Goal: Use online tool/utility: Utilize a website feature to perform a specific function

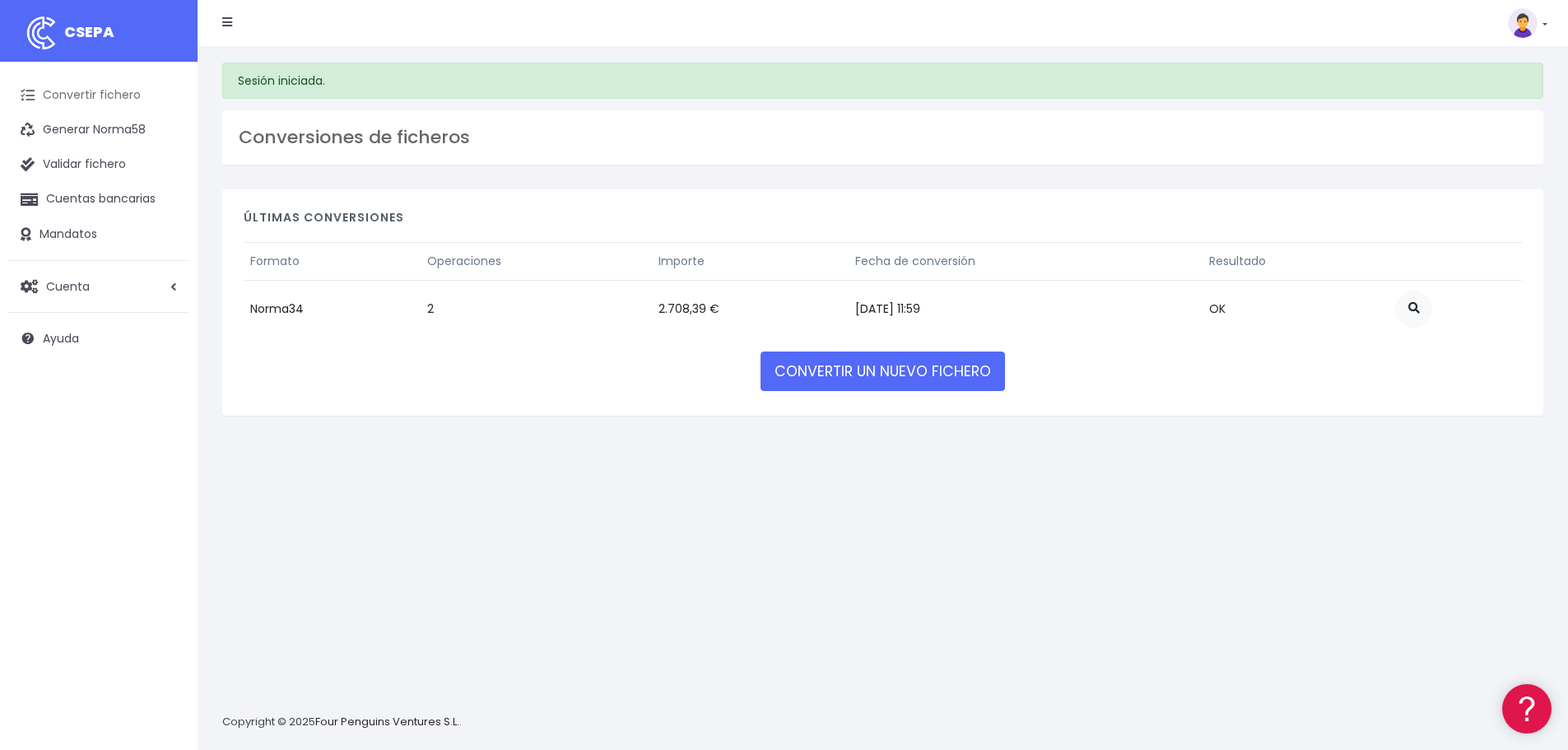
click at [75, 100] on link "Convertir fichero" at bounding box center [98, 95] width 181 height 34
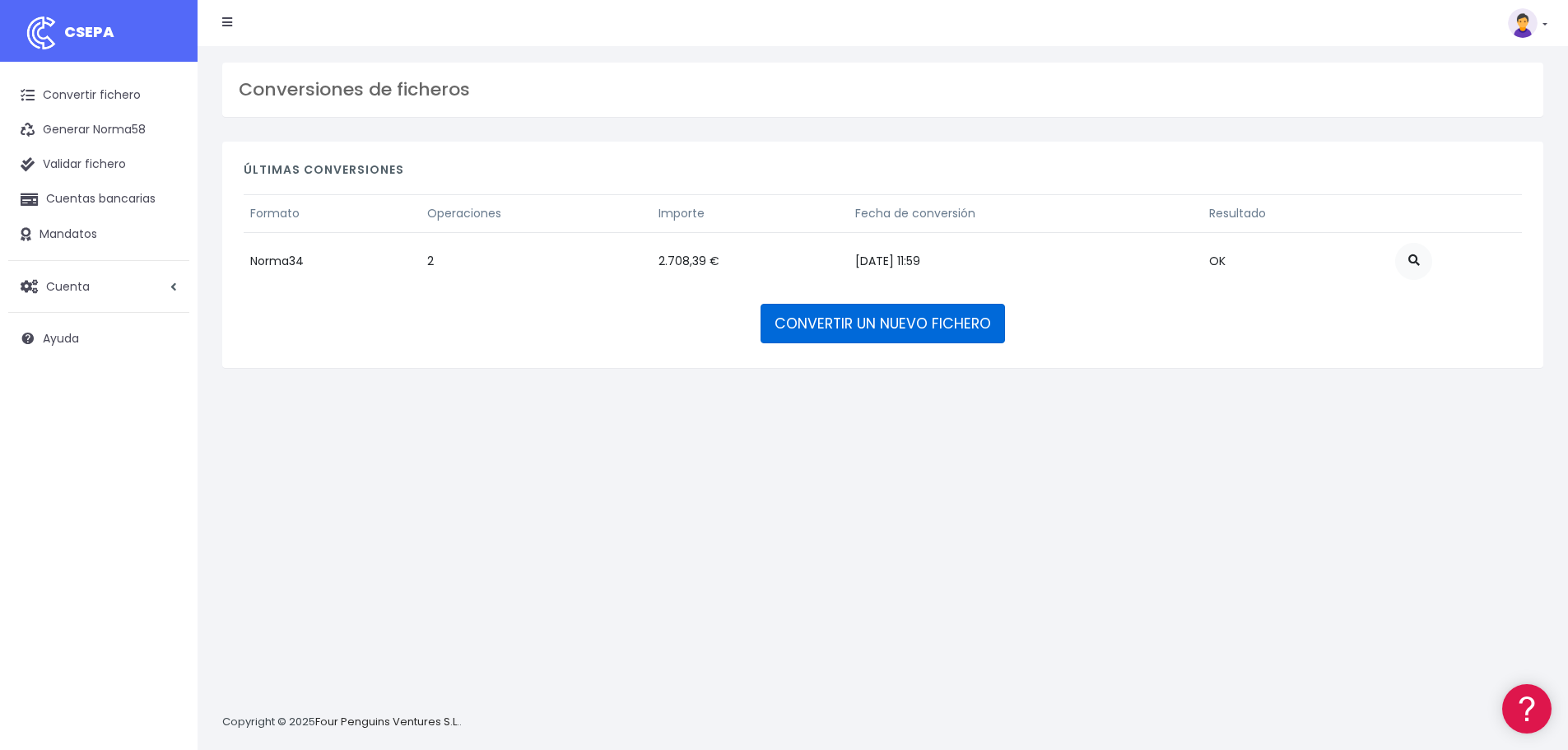
click at [858, 322] on link "CONVERTIR UN NUEVO FICHERO" at bounding box center [882, 323] width 244 height 39
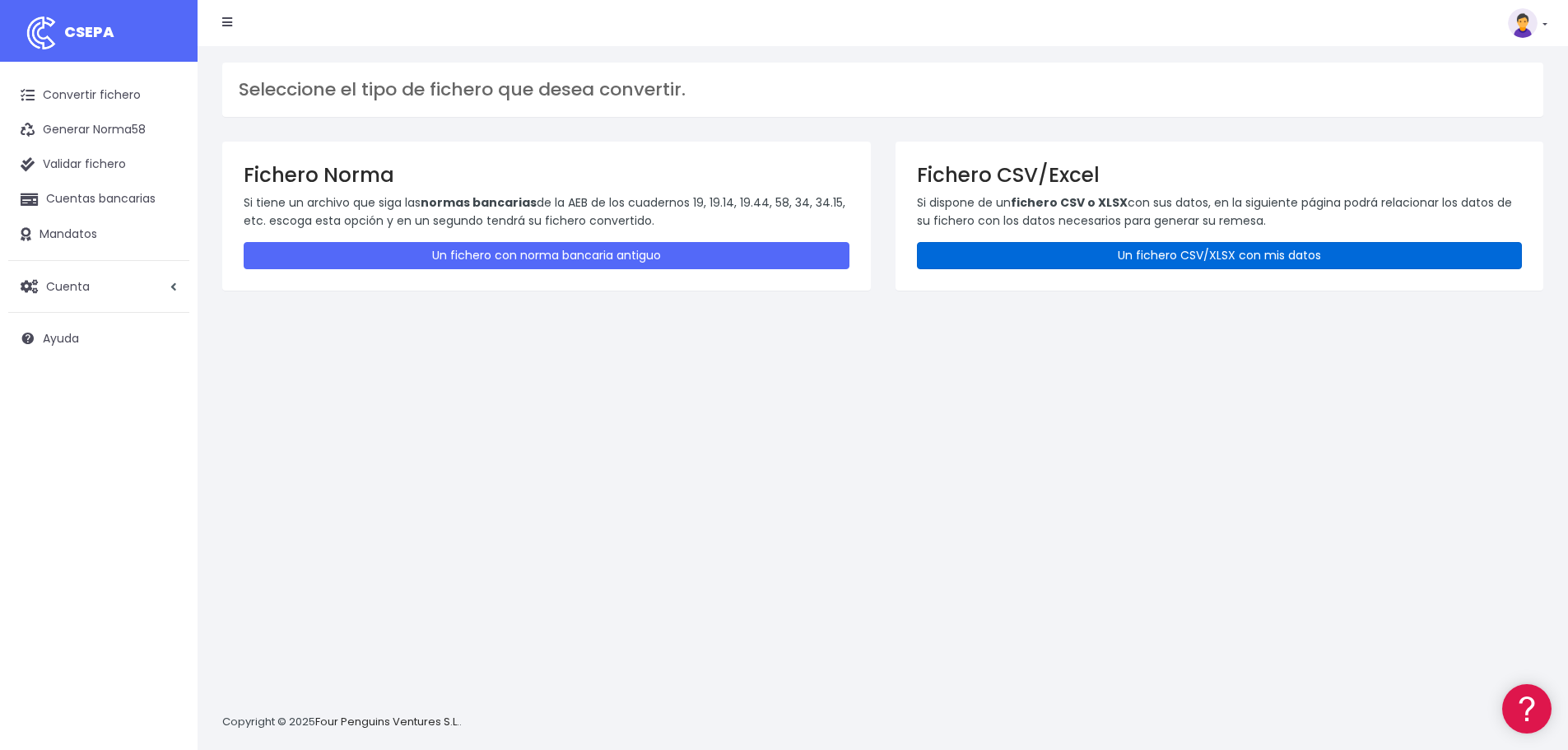
click at [1206, 253] on link "Un fichero CSV/XLSX con mis datos" at bounding box center [1220, 255] width 606 height 27
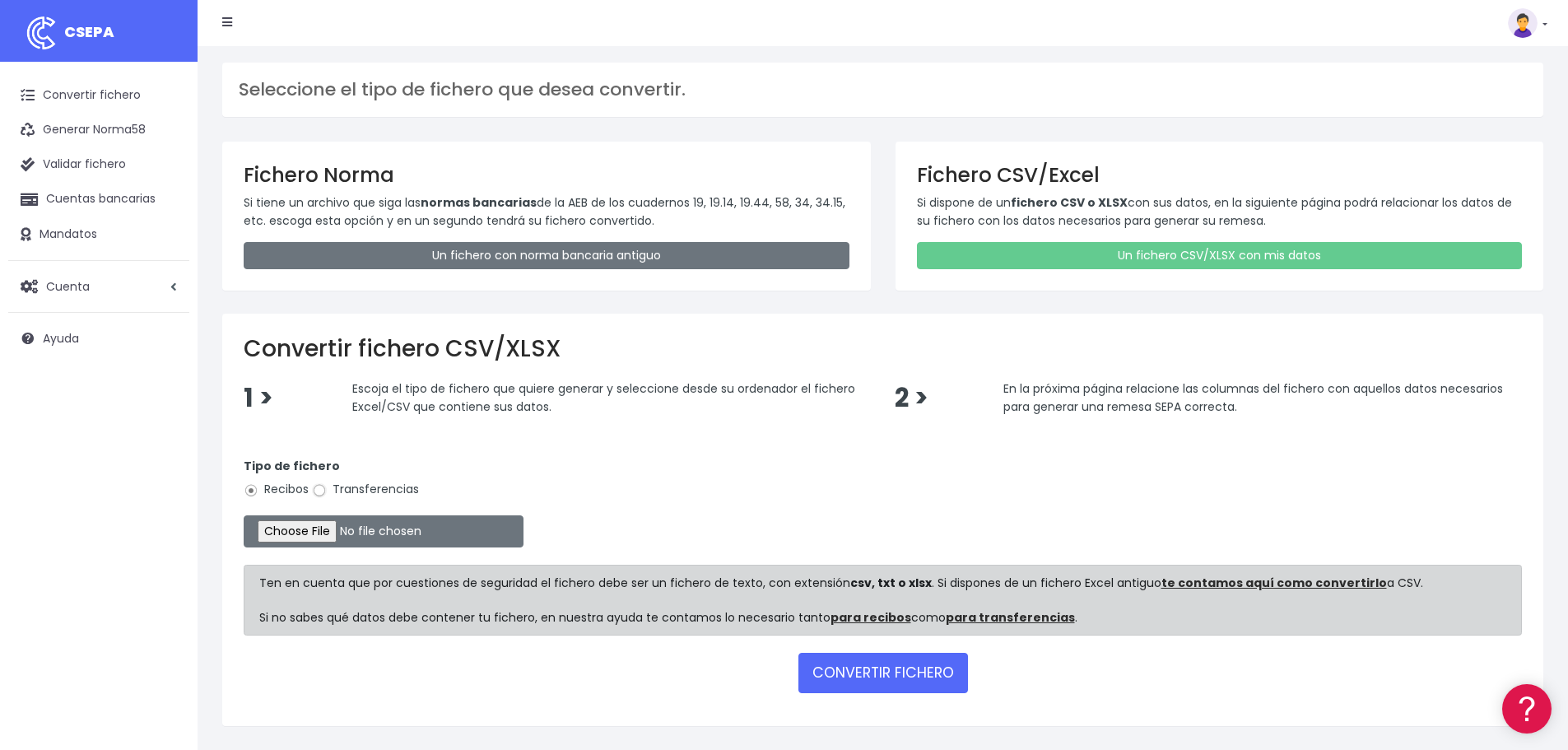
click at [321, 488] on input "Transferencias" at bounding box center [319, 491] width 15 height 15
radio input "true"
click at [317, 525] on input "file" at bounding box center [384, 531] width 280 height 32
type input "C:\fakepath\Fichero Banco 09-25 PARTIDOS.xlsx"
click at [895, 678] on button "CONVERTIR FICHERO" at bounding box center [884, 672] width 170 height 39
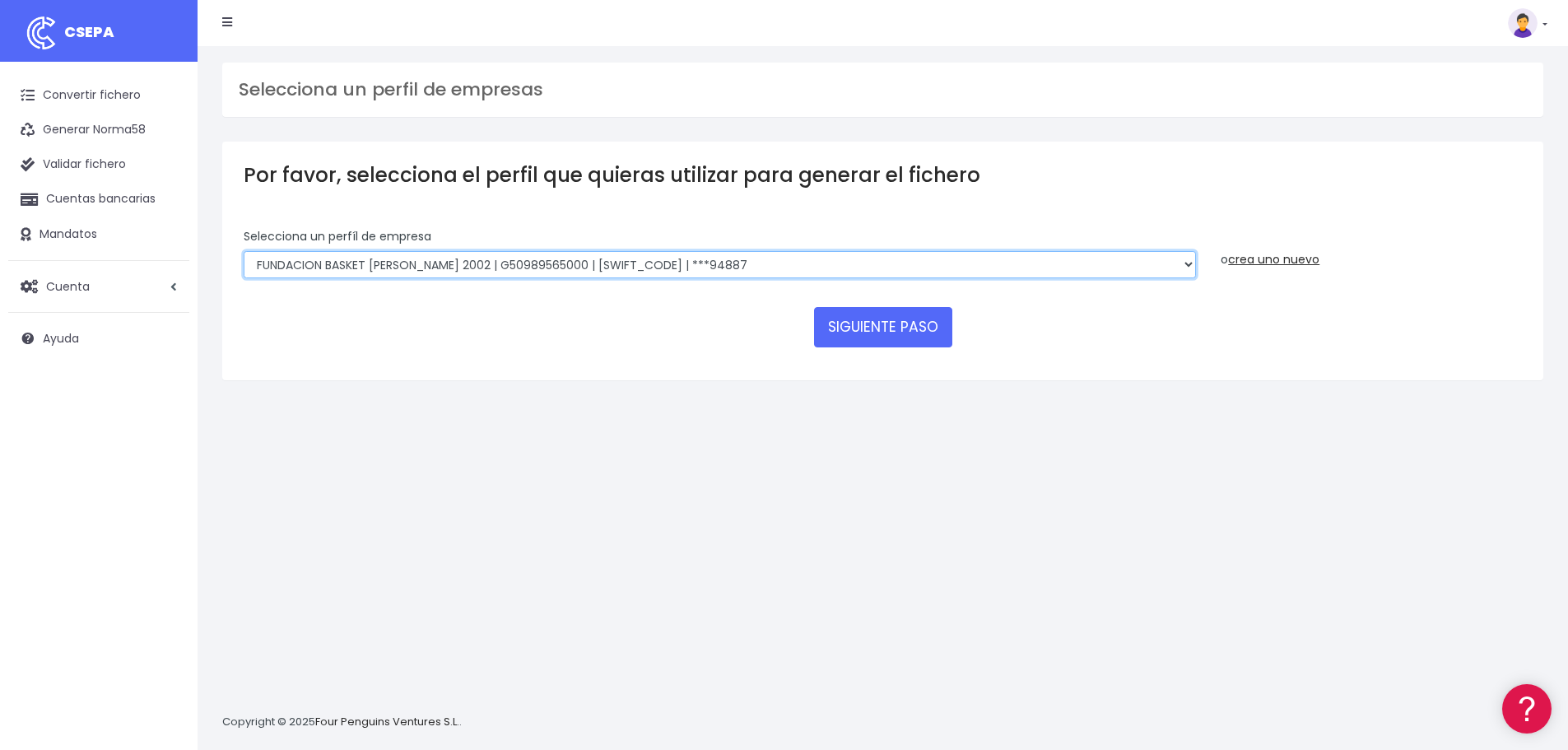
click at [1155, 265] on select "FUNDACION BASKET ZARAGOZA 2002 | G50989565000 | CAIXESBBXXX | ***94887 BASKET Z…" at bounding box center [719, 265] width 952 height 28
select select "1983"
click at [244, 251] on select "FUNDACION BASKET ZARAGOZA 2002 | G50989565000 | CAIXESBBXXX | ***94887 BASKET Z…" at bounding box center [719, 265] width 952 height 28
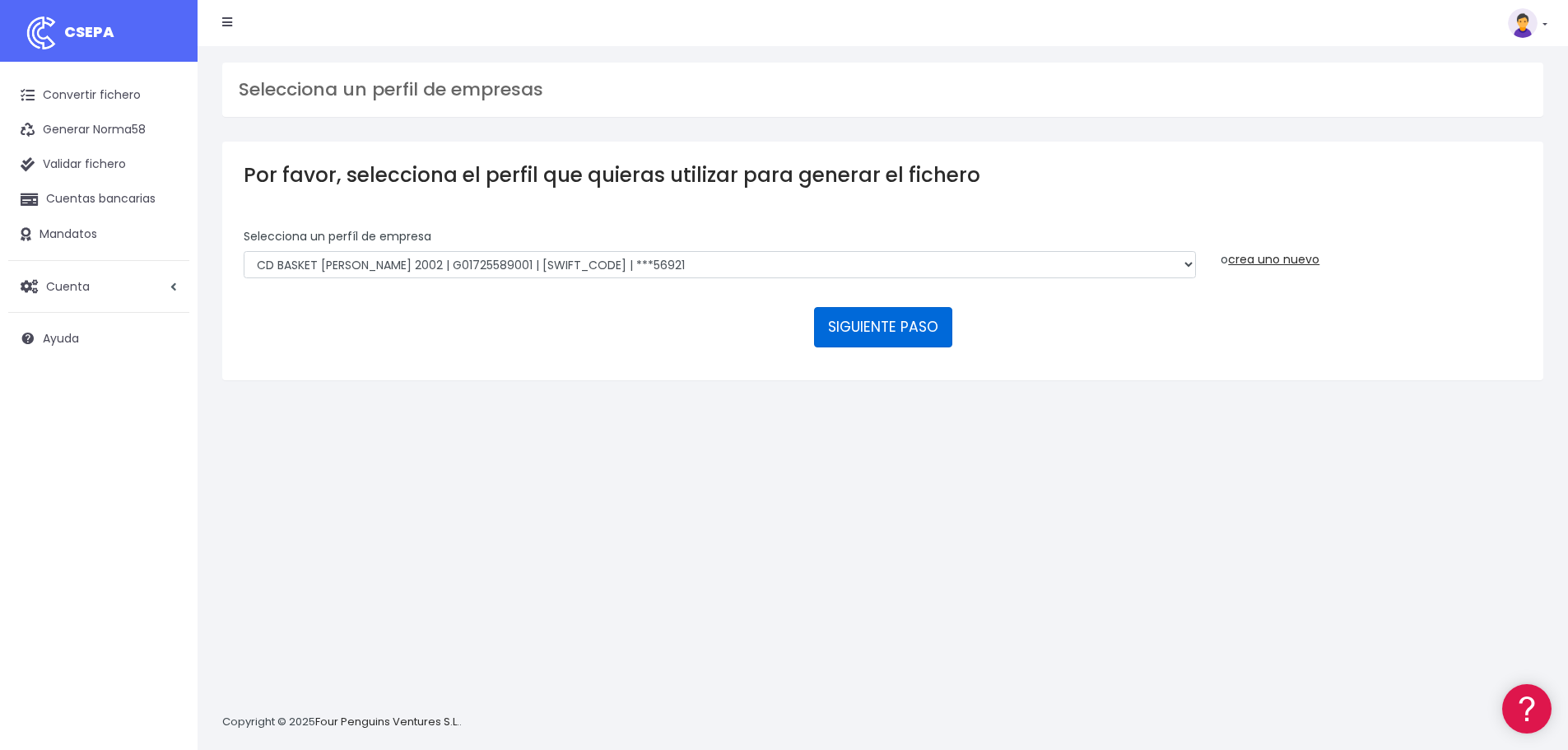
click at [887, 322] on button "SIGUIENTE PASO" at bounding box center [883, 327] width 138 height 39
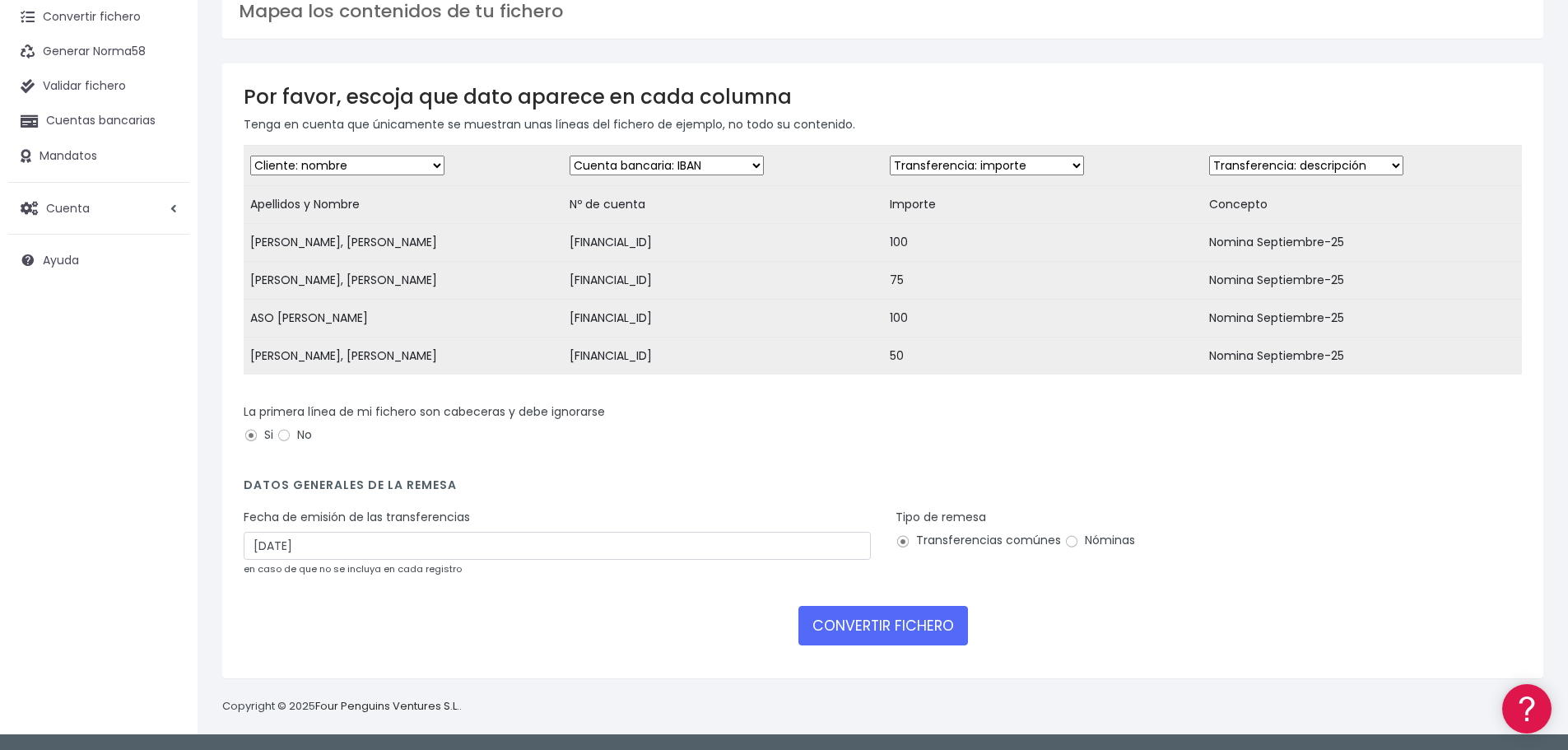
scroll to position [90, 0]
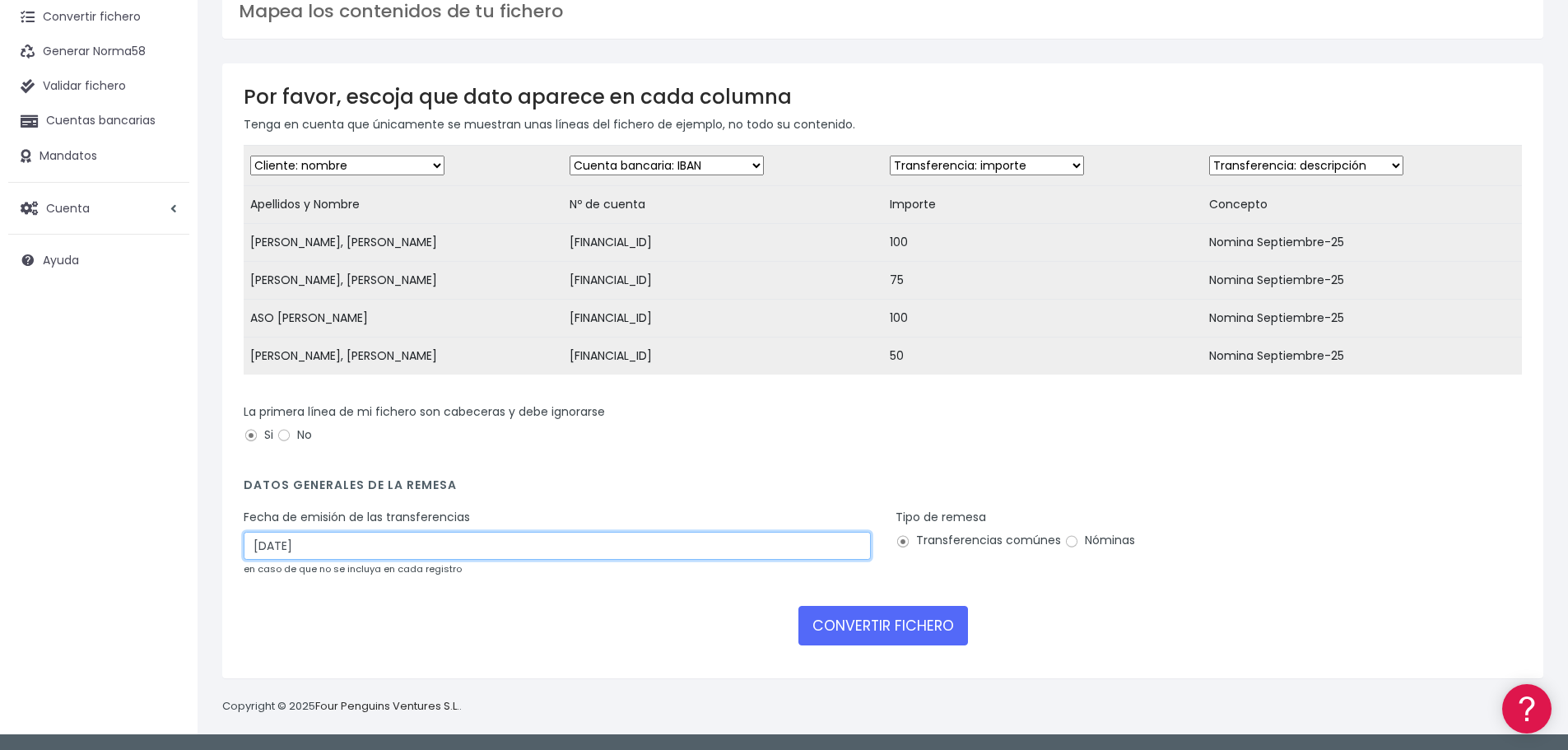
click at [298, 542] on input "05/10/2025" at bounding box center [557, 546] width 627 height 28
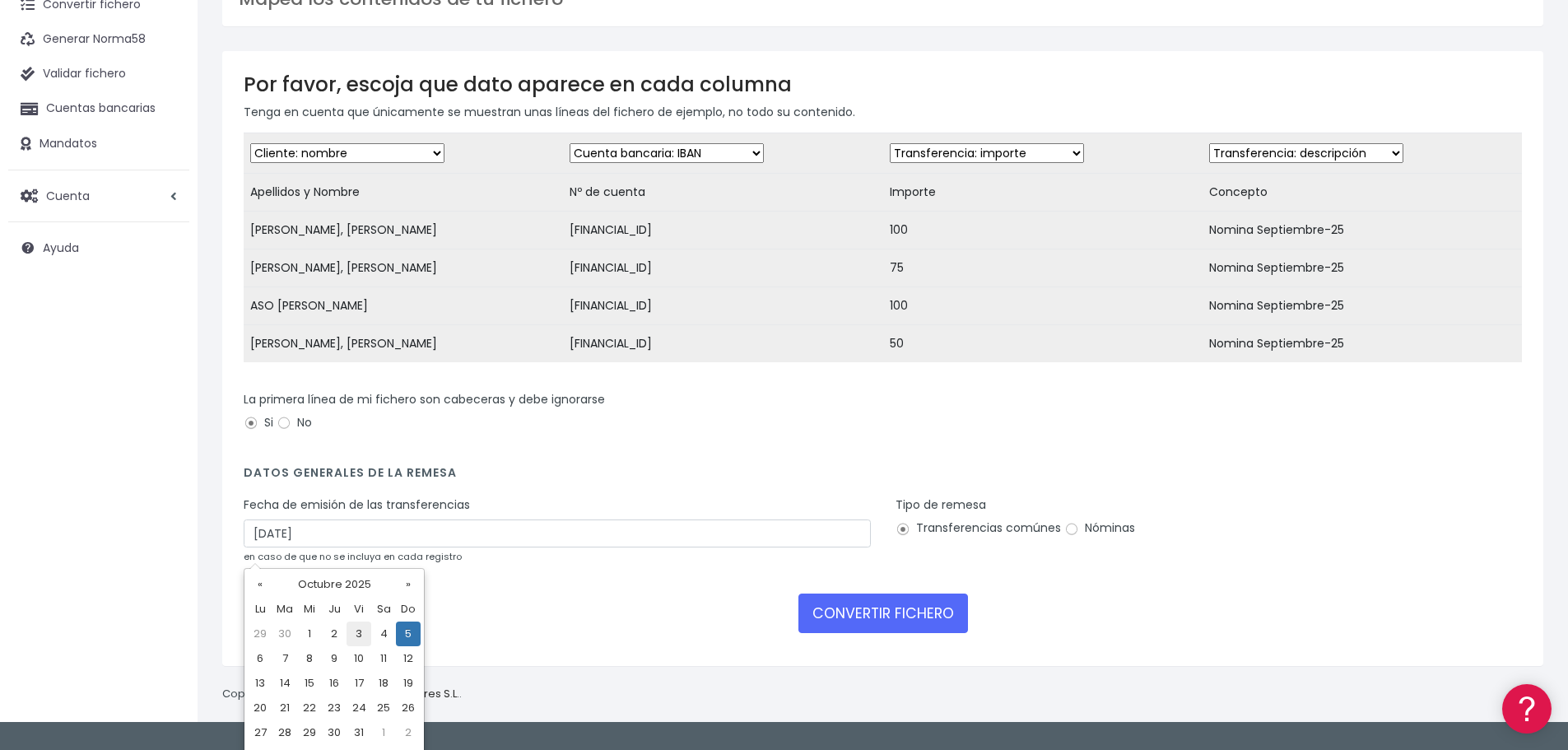
click at [362, 626] on td "3" at bounding box center [359, 634] width 25 height 25
type input "03/10/2025"
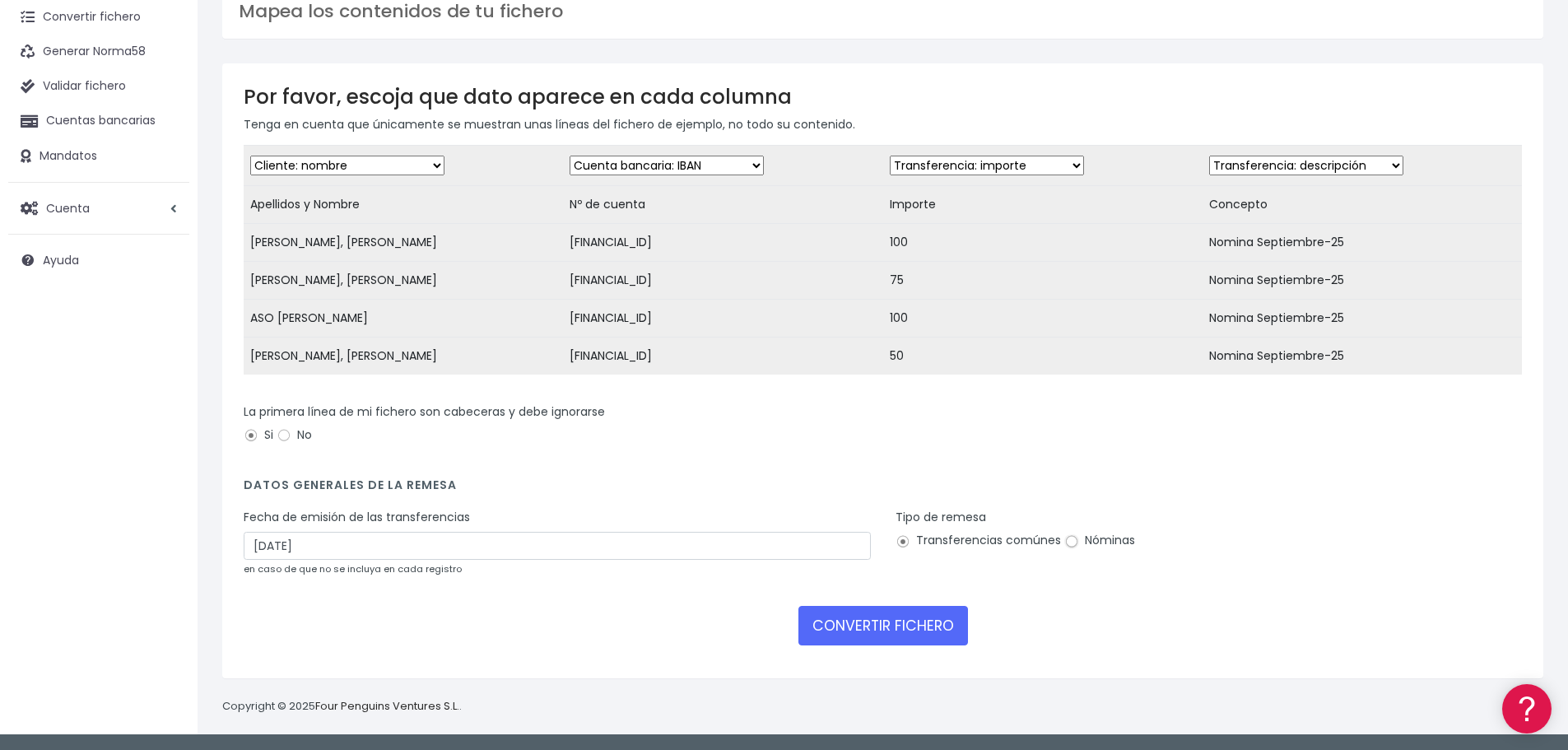
click at [1072, 542] on input "Nóminas" at bounding box center [1071, 541] width 15 height 15
radio input "true"
click at [826, 623] on button "CONVERTIR FICHERO" at bounding box center [884, 626] width 170 height 39
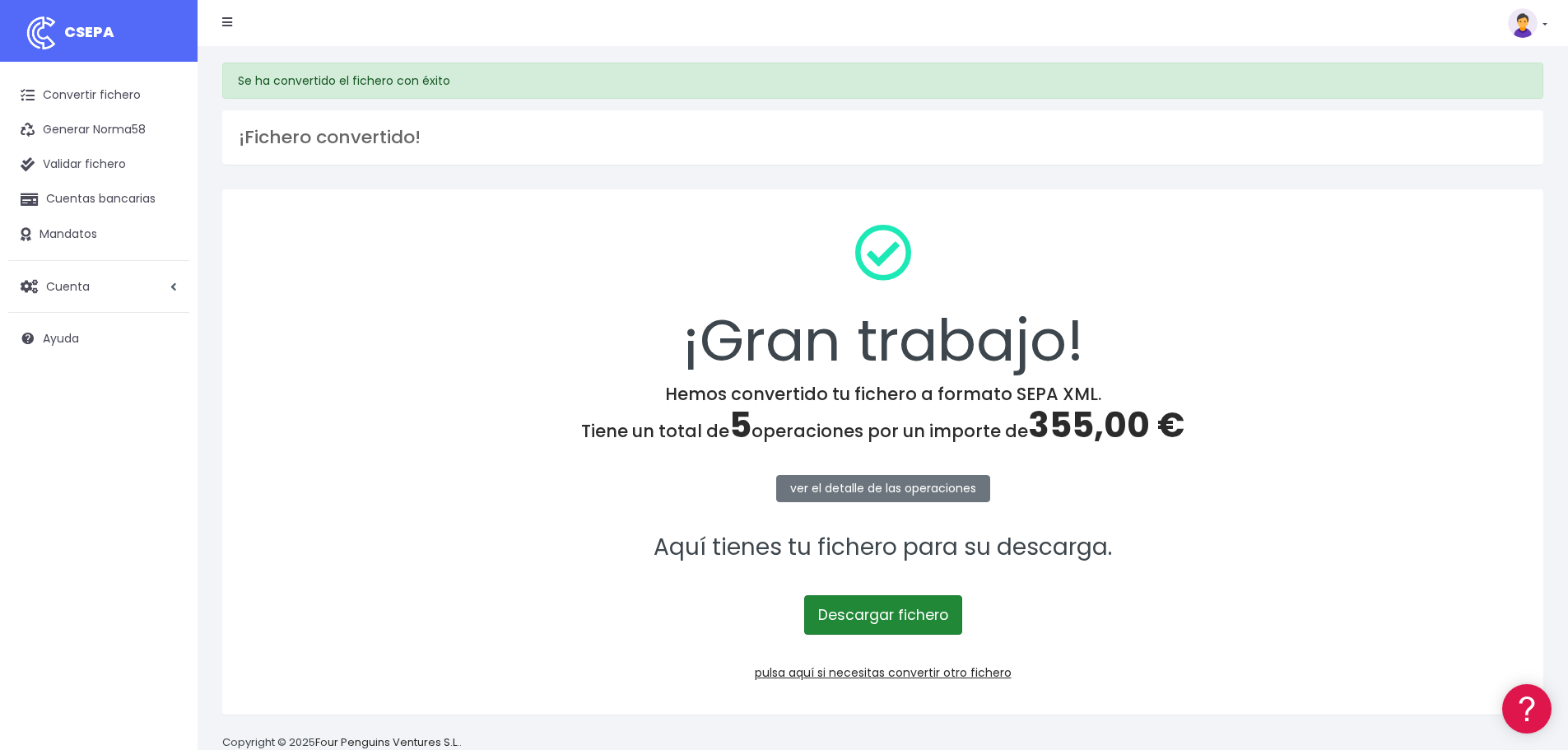
click at [879, 614] on link "Descargar fichero" at bounding box center [883, 614] width 158 height 39
click at [109, 89] on link "Convertir fichero" at bounding box center [98, 95] width 181 height 34
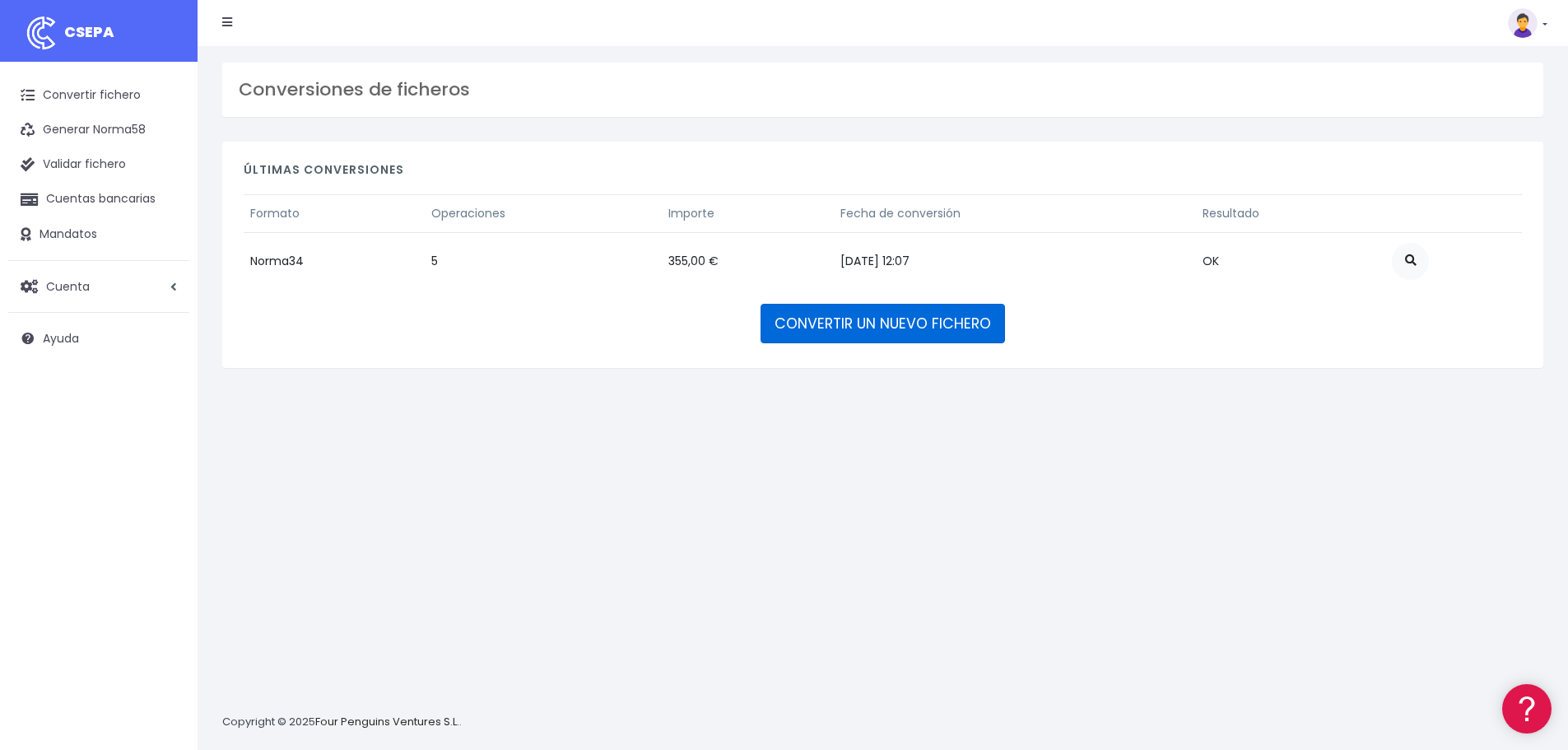
click at [911, 320] on link "CONVERTIR UN NUEVO FICHERO" at bounding box center [882, 323] width 244 height 39
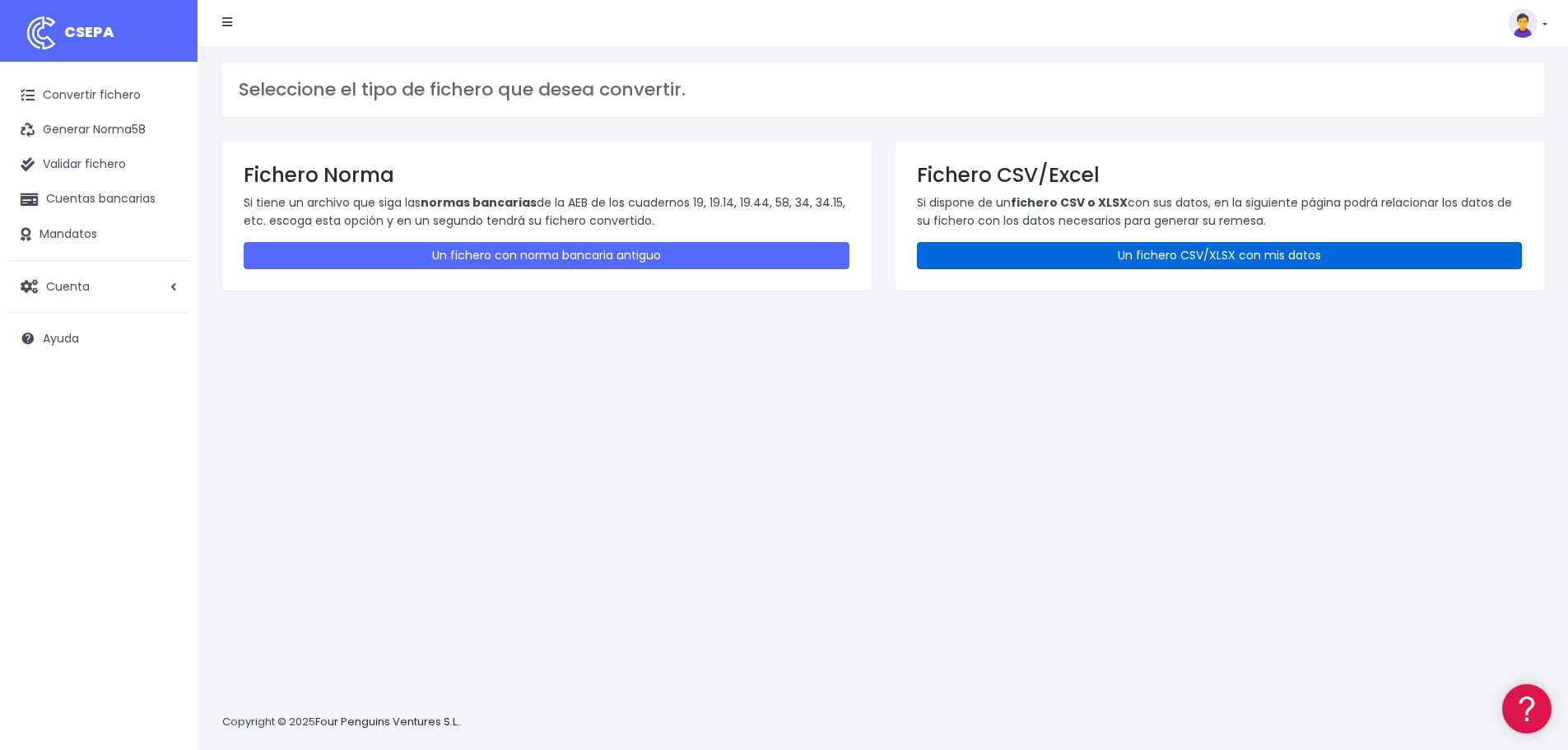
click at [1204, 261] on link "Un fichero CSV/XLSX con mis datos" at bounding box center [1220, 255] width 606 height 27
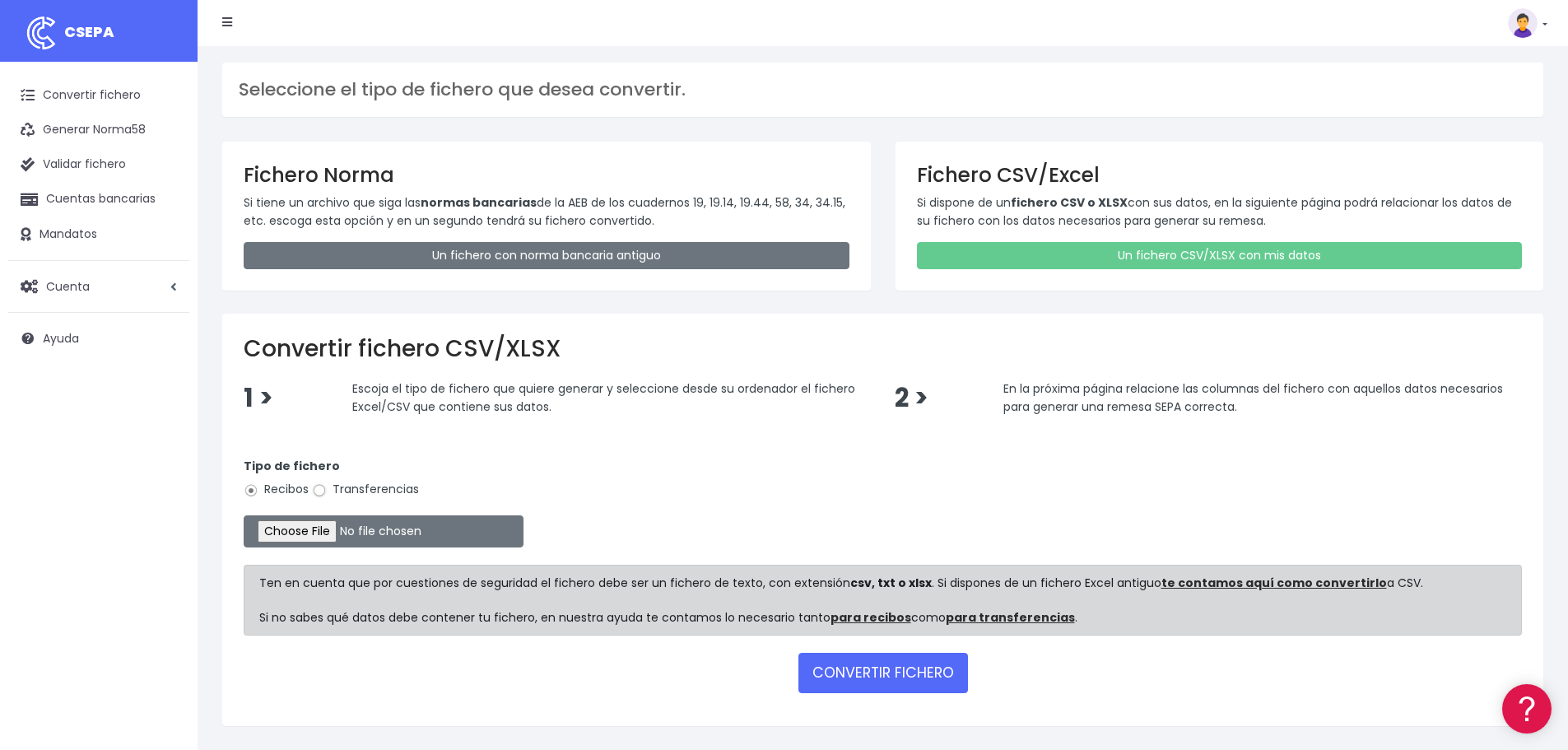
click at [319, 487] on input "Transferencias" at bounding box center [319, 491] width 15 height 15
radio input "true"
click at [321, 538] on input "file" at bounding box center [384, 531] width 280 height 32
type input "C:\fakepath\TECNICOS LF 09-25.xlsx"
click at [893, 666] on button "CONVERTIR FICHERO" at bounding box center [884, 672] width 170 height 39
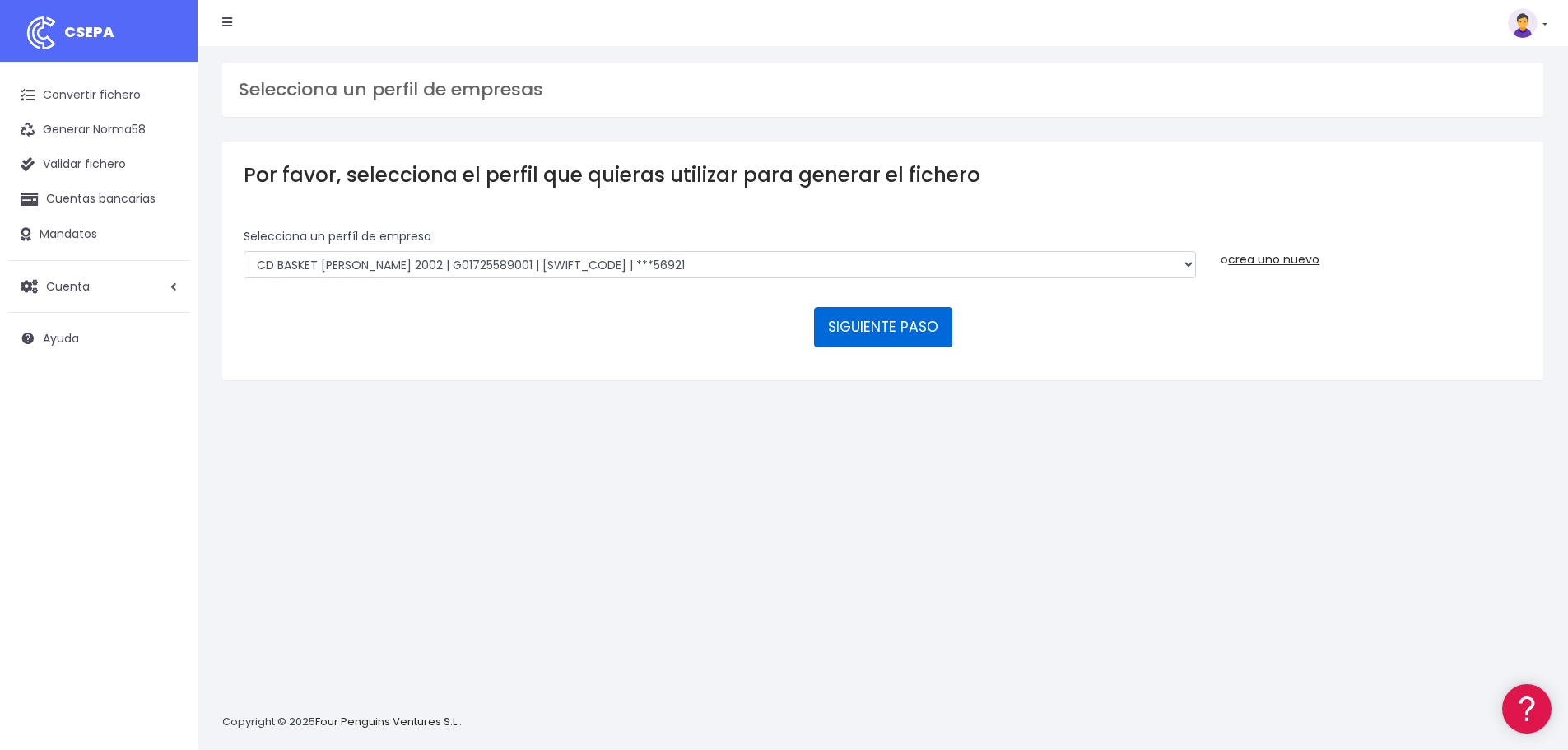
click at [852, 324] on button "SIGUIENTE PASO" at bounding box center [883, 327] width 138 height 39
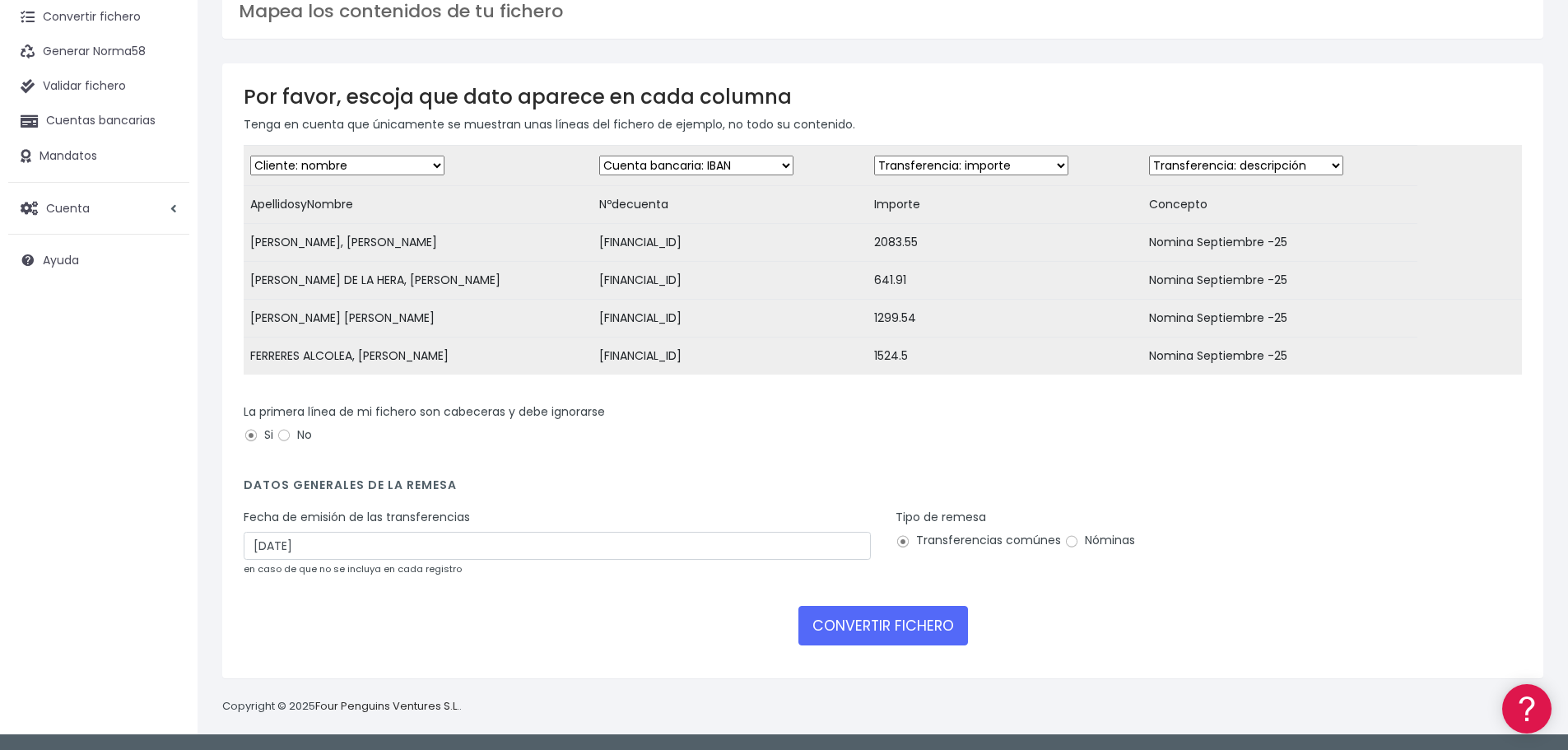
scroll to position [90, 0]
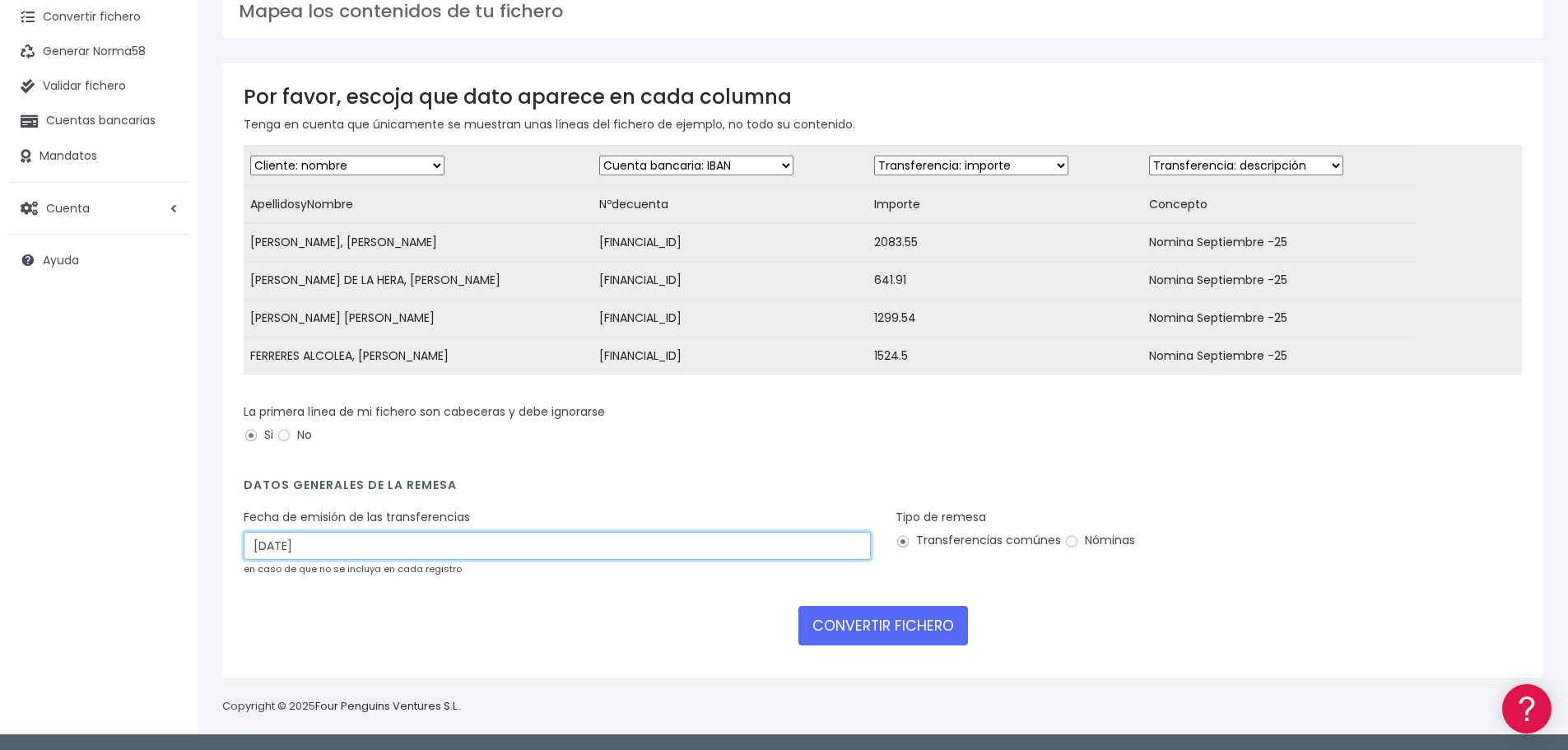
click at [358, 541] on input "[DATE]" at bounding box center [557, 546] width 627 height 28
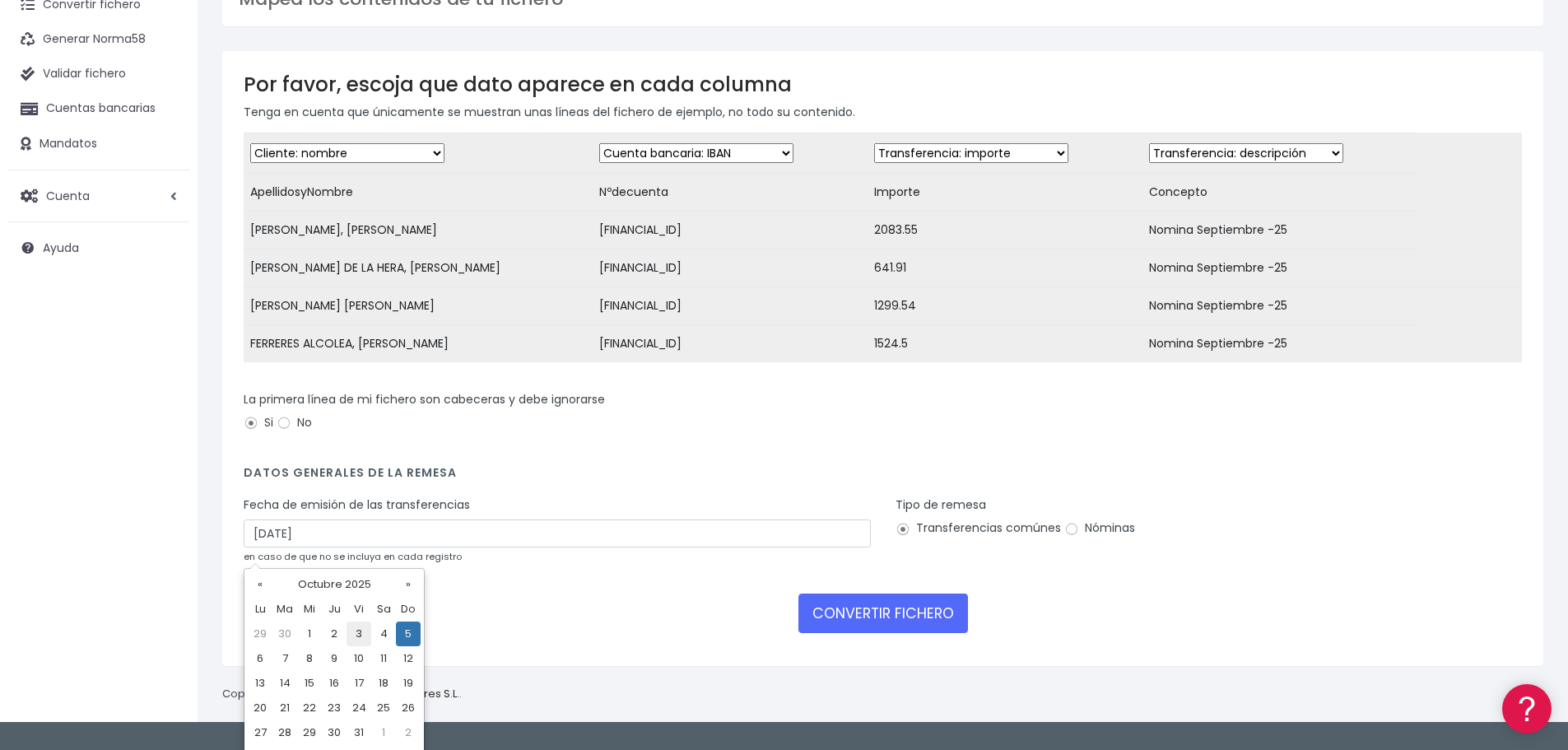
click at [361, 635] on td "3" at bounding box center [359, 634] width 25 height 25
type input "[DATE]"
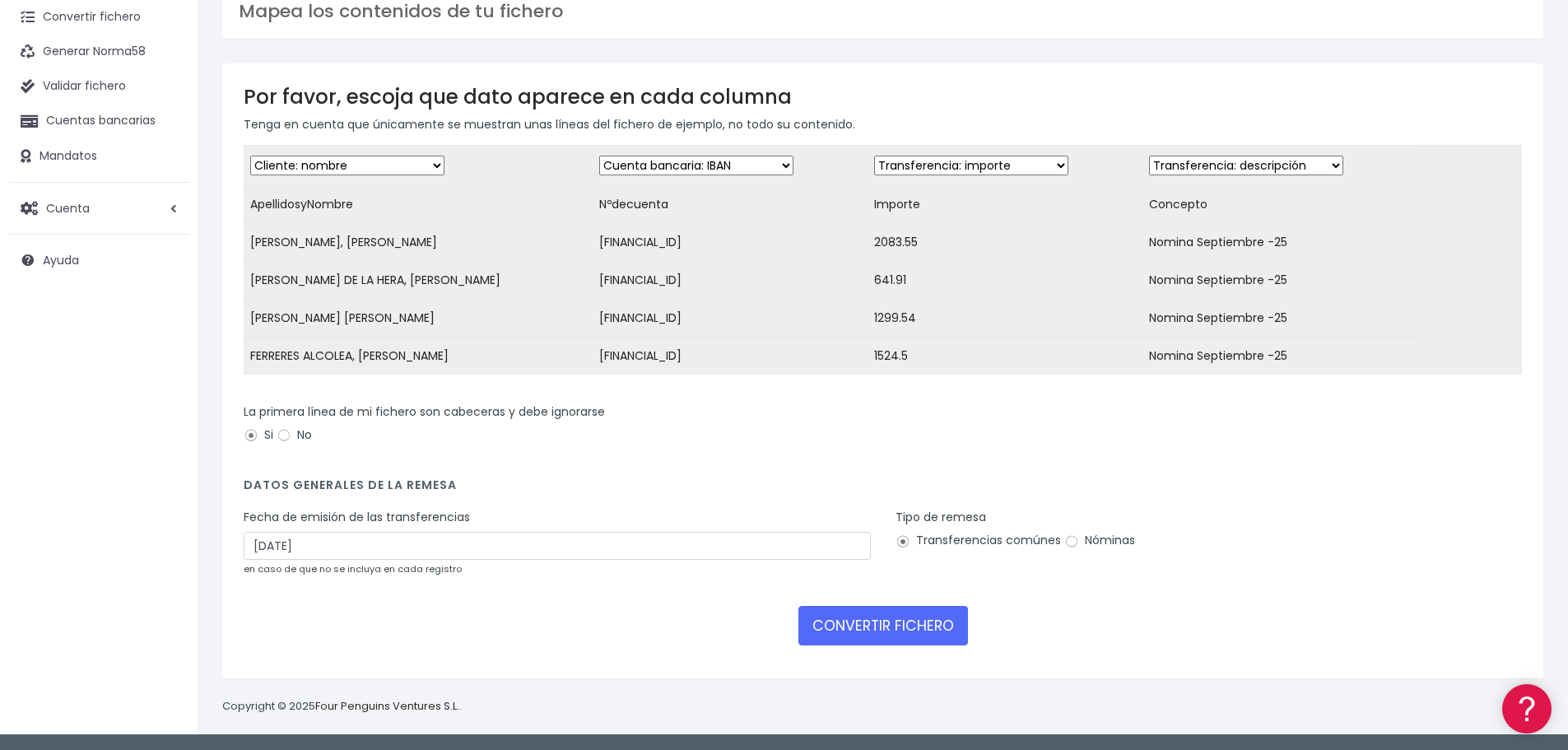
click at [1070, 541] on input "Nóminas" at bounding box center [1071, 541] width 15 height 15
radio input "true"
click at [865, 620] on button "CONVERTIR FICHERO" at bounding box center [884, 626] width 170 height 39
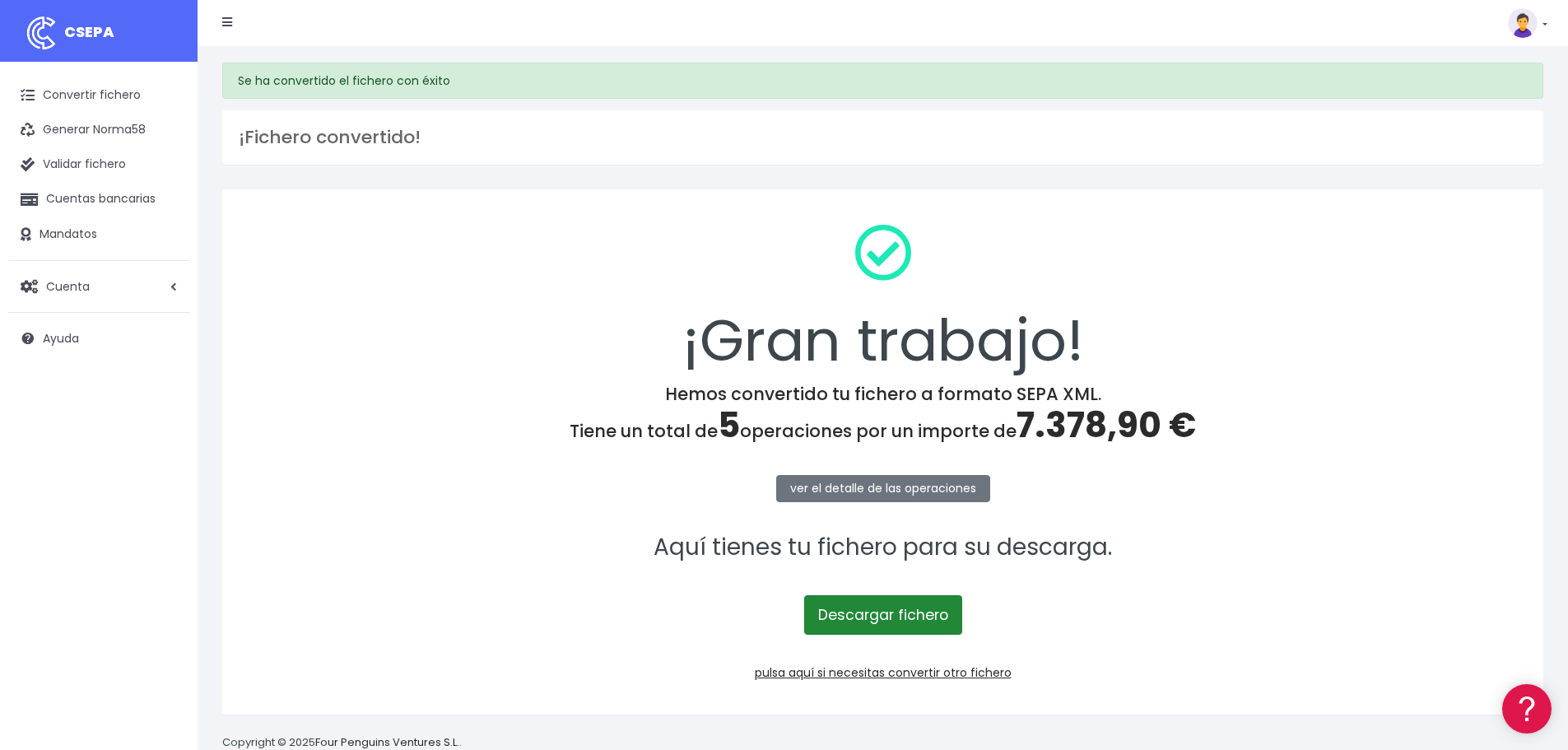
click at [905, 614] on link "Descargar fichero" at bounding box center [883, 614] width 158 height 39
click at [95, 96] on link "Convertir fichero" at bounding box center [98, 95] width 181 height 34
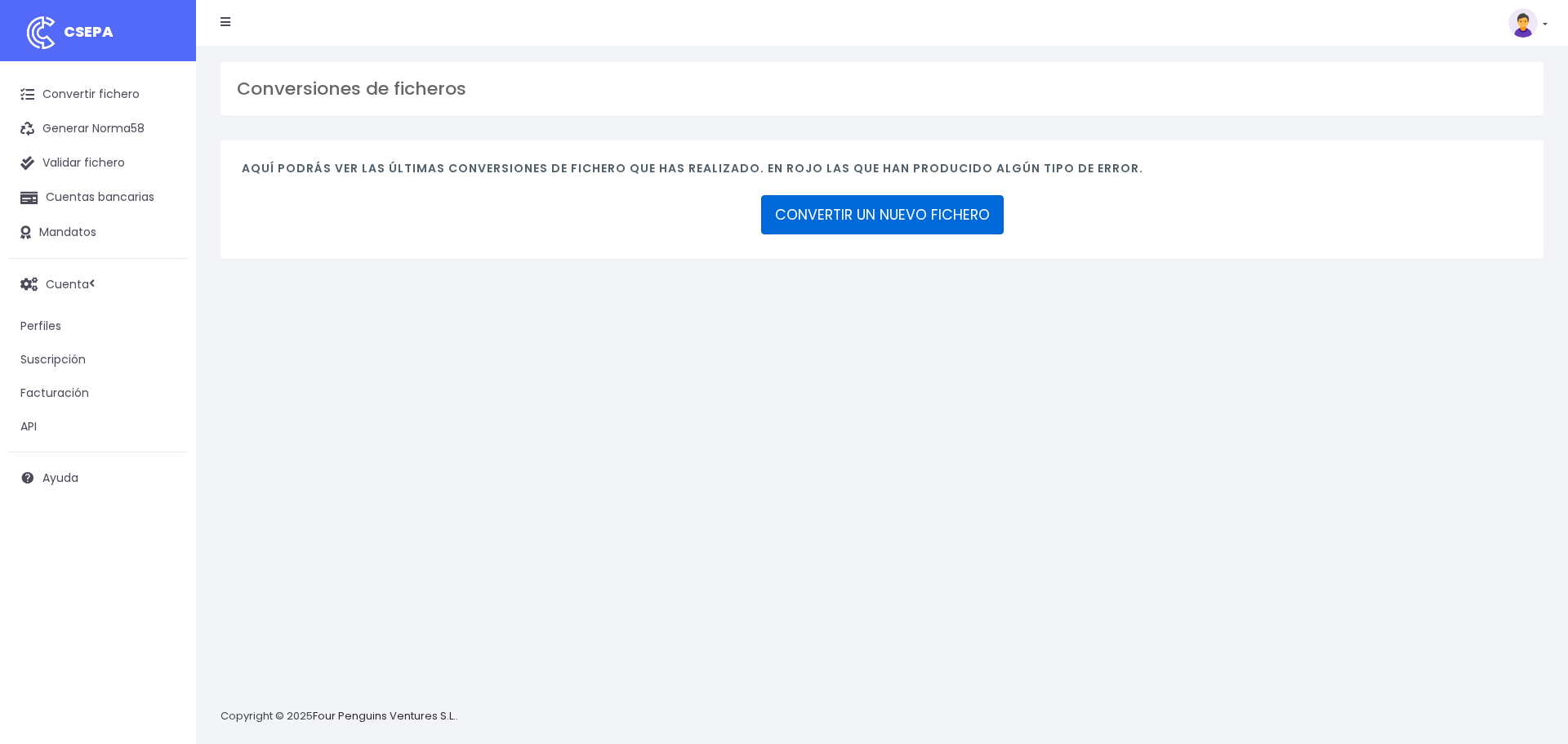
click at [938, 199] on link "CONVERTIR UN NUEVO FICHERO" at bounding box center [882, 215] width 243 height 39
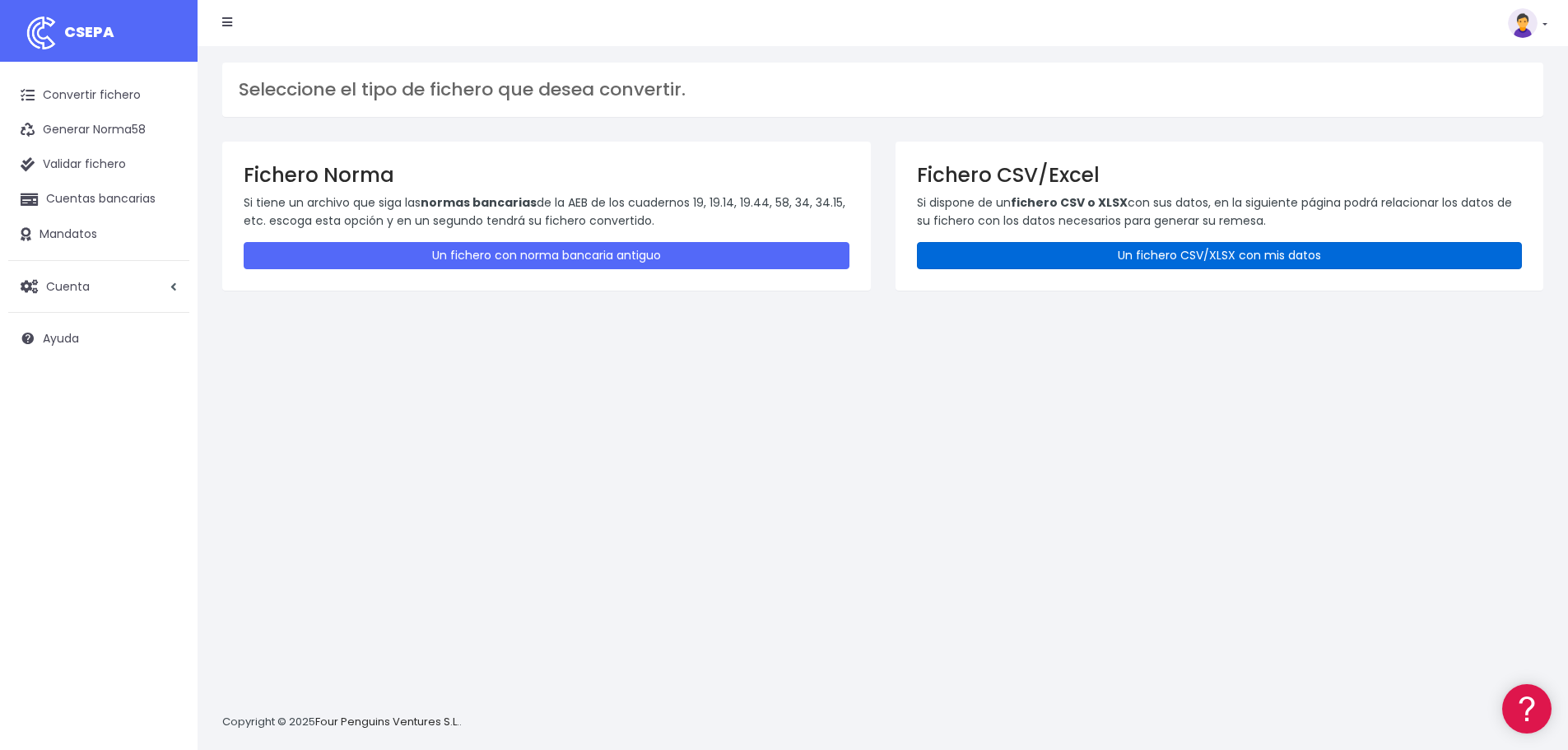
click at [1213, 253] on link "Un fichero CSV/XLSX con mis datos" at bounding box center [1220, 255] width 606 height 27
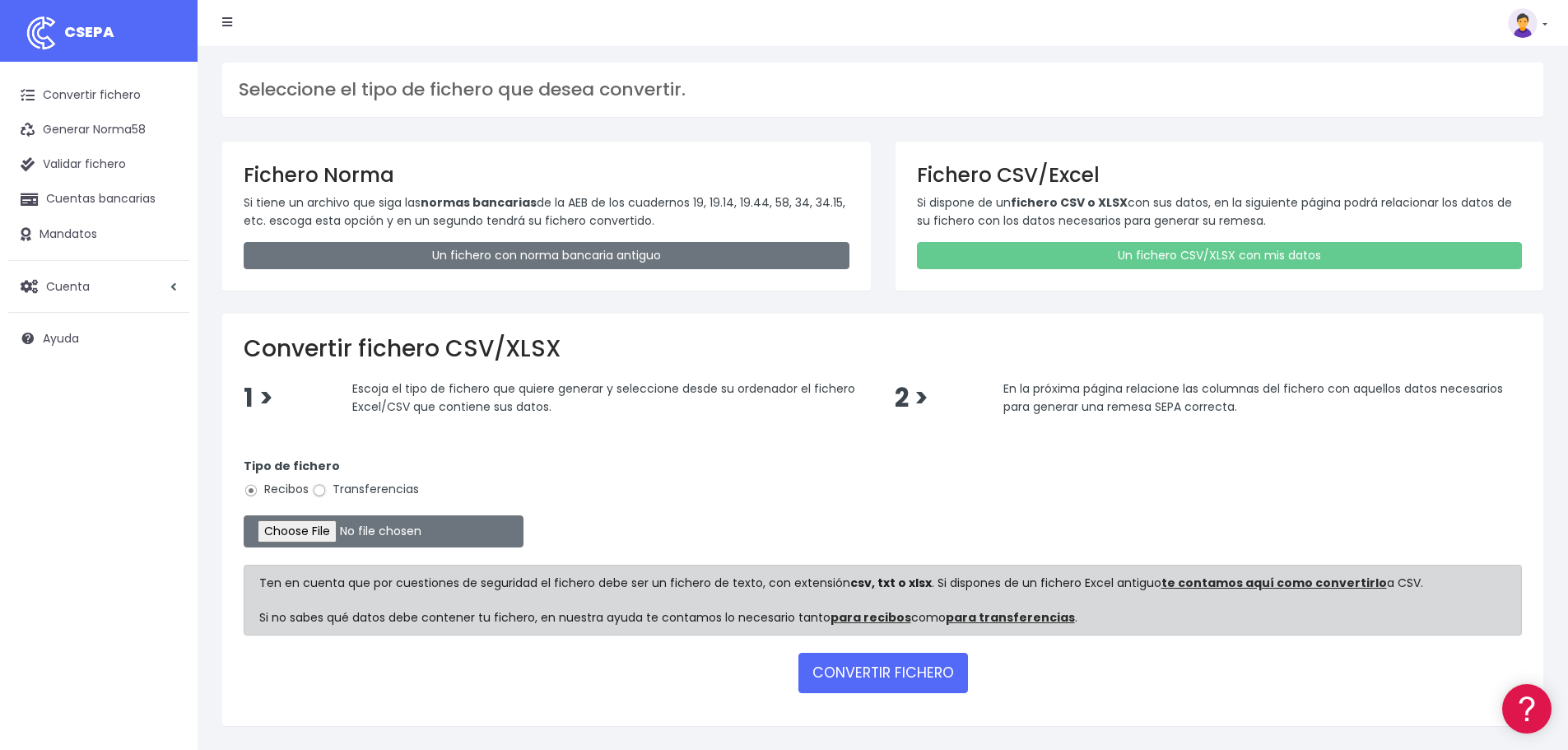
click at [320, 491] on input "Transferencias" at bounding box center [319, 491] width 15 height 15
radio input "true"
click at [335, 525] on input "file" at bounding box center [384, 531] width 280 height 32
type input "C:\fakepath\Fichero TECNICOS U22 09-25.xlsx"
click at [928, 682] on button "CONVERTIR FICHERO" at bounding box center [884, 672] width 170 height 39
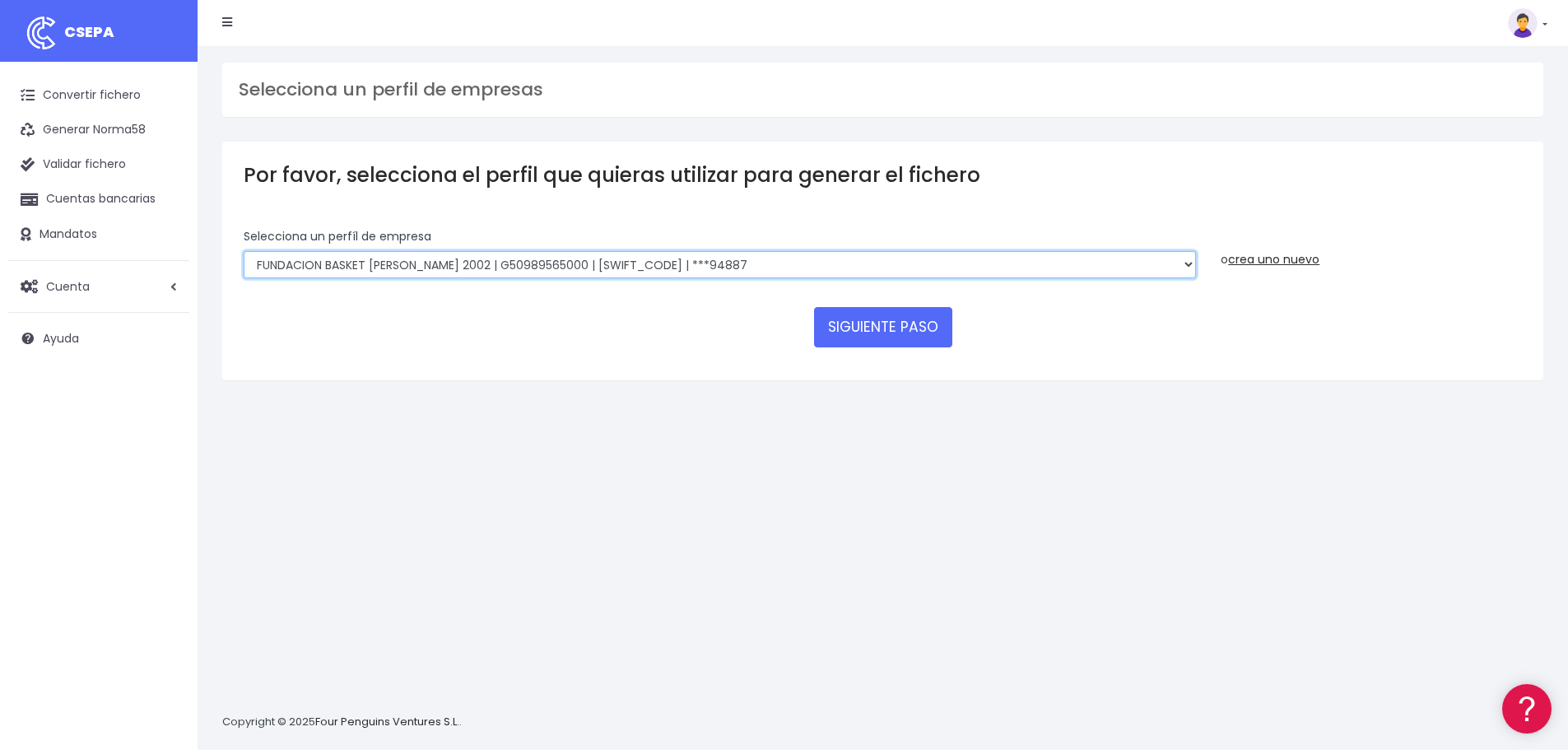
click at [650, 266] on select "FUNDACION BASKET ZARAGOZA 2002 | G50989565000 | CAIXESBBXXX | ***94887 BASKET Z…" at bounding box center [719, 265] width 952 height 28
select select "1983"
click at [244, 251] on select "FUNDACION BASKET ZARAGOZA 2002 | G50989565000 | CAIXESBBXXX | ***94887 BASKET Z…" at bounding box center [719, 265] width 952 height 28
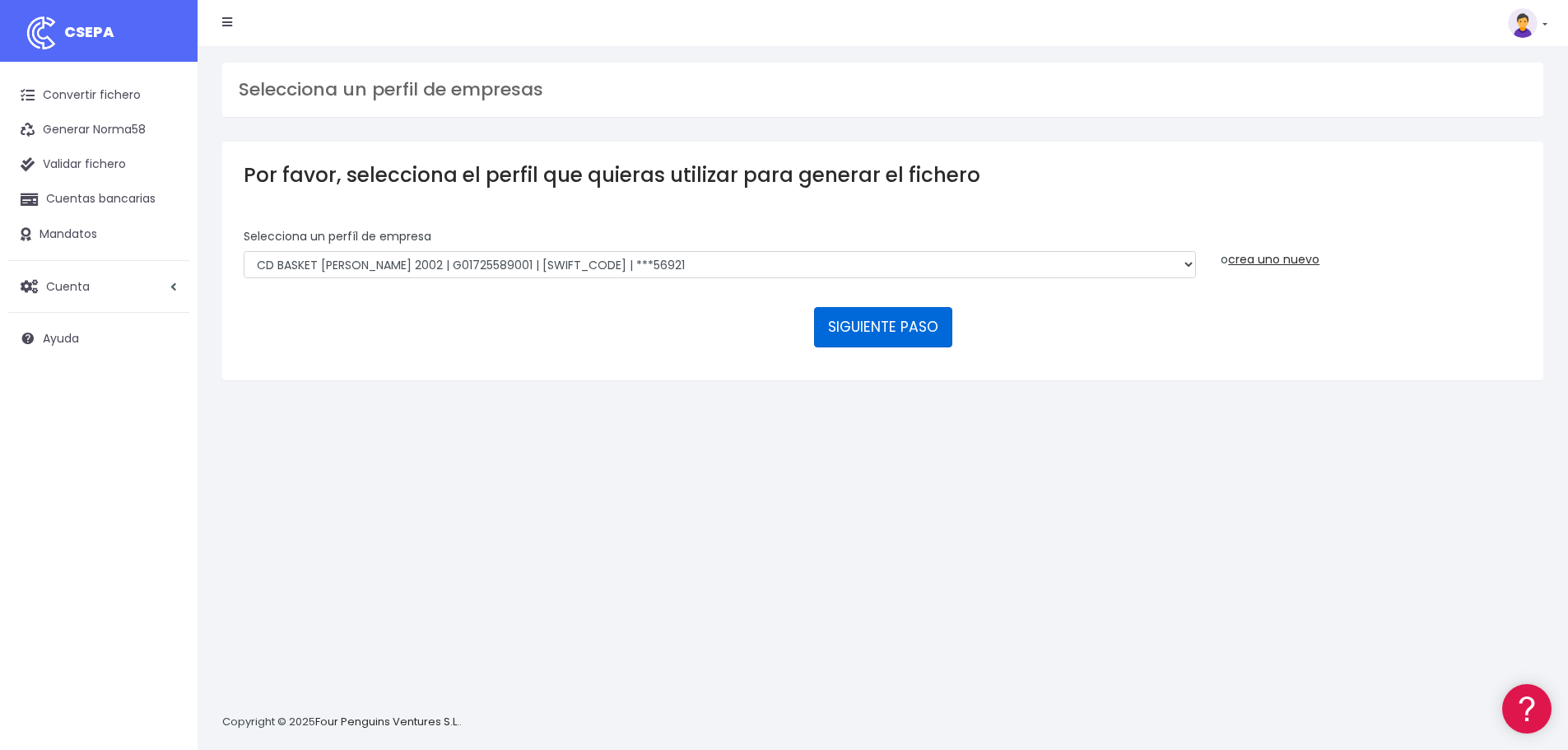
click at [852, 328] on button "SIGUIENTE PASO" at bounding box center [883, 327] width 138 height 39
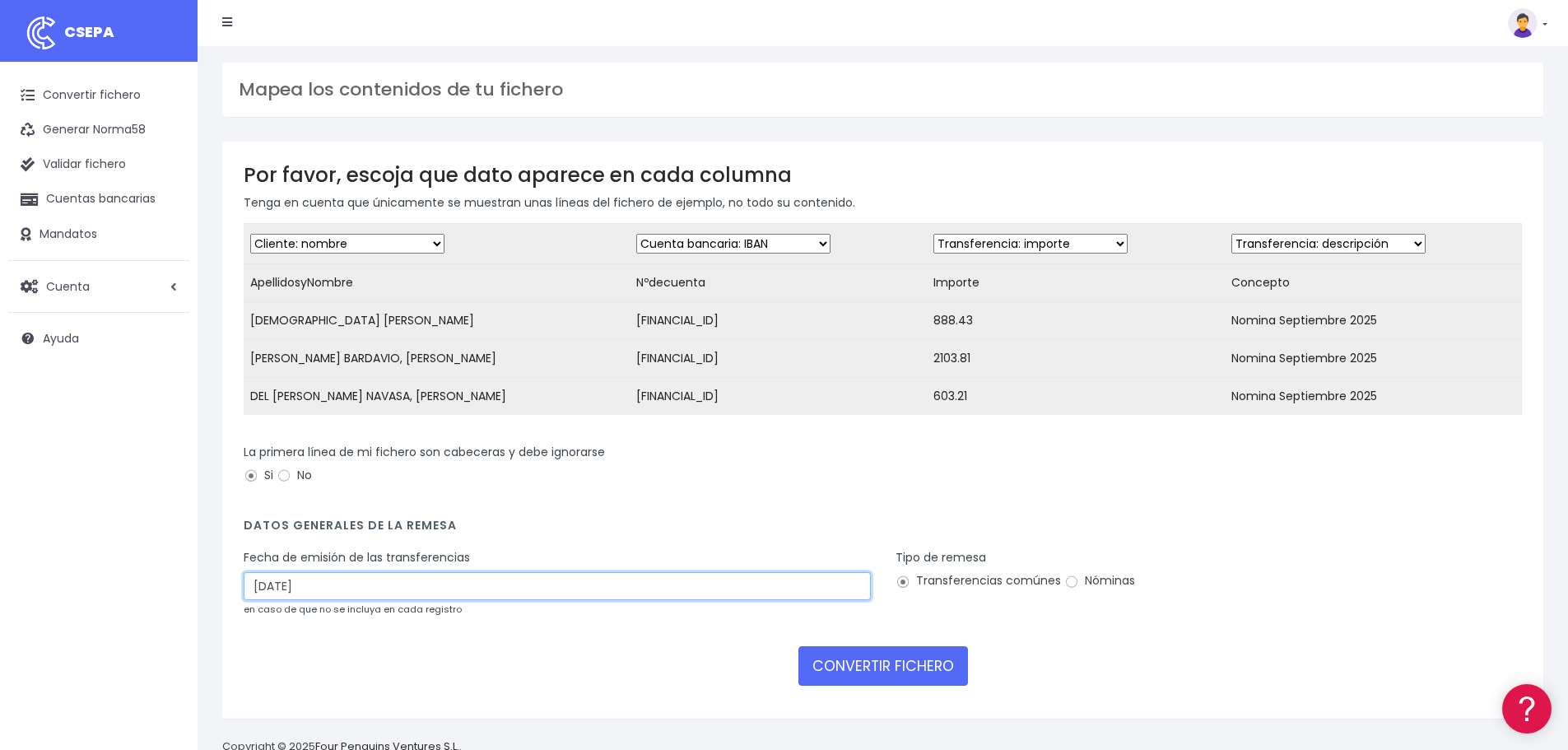
click at [335, 587] on input "[DATE]" at bounding box center [557, 586] width 627 height 28
click at [356, 687] on td "3" at bounding box center [359, 687] width 25 height 25
type input "[DATE]"
click at [1074, 590] on input "Nóminas" at bounding box center [1071, 582] width 15 height 15
radio input "true"
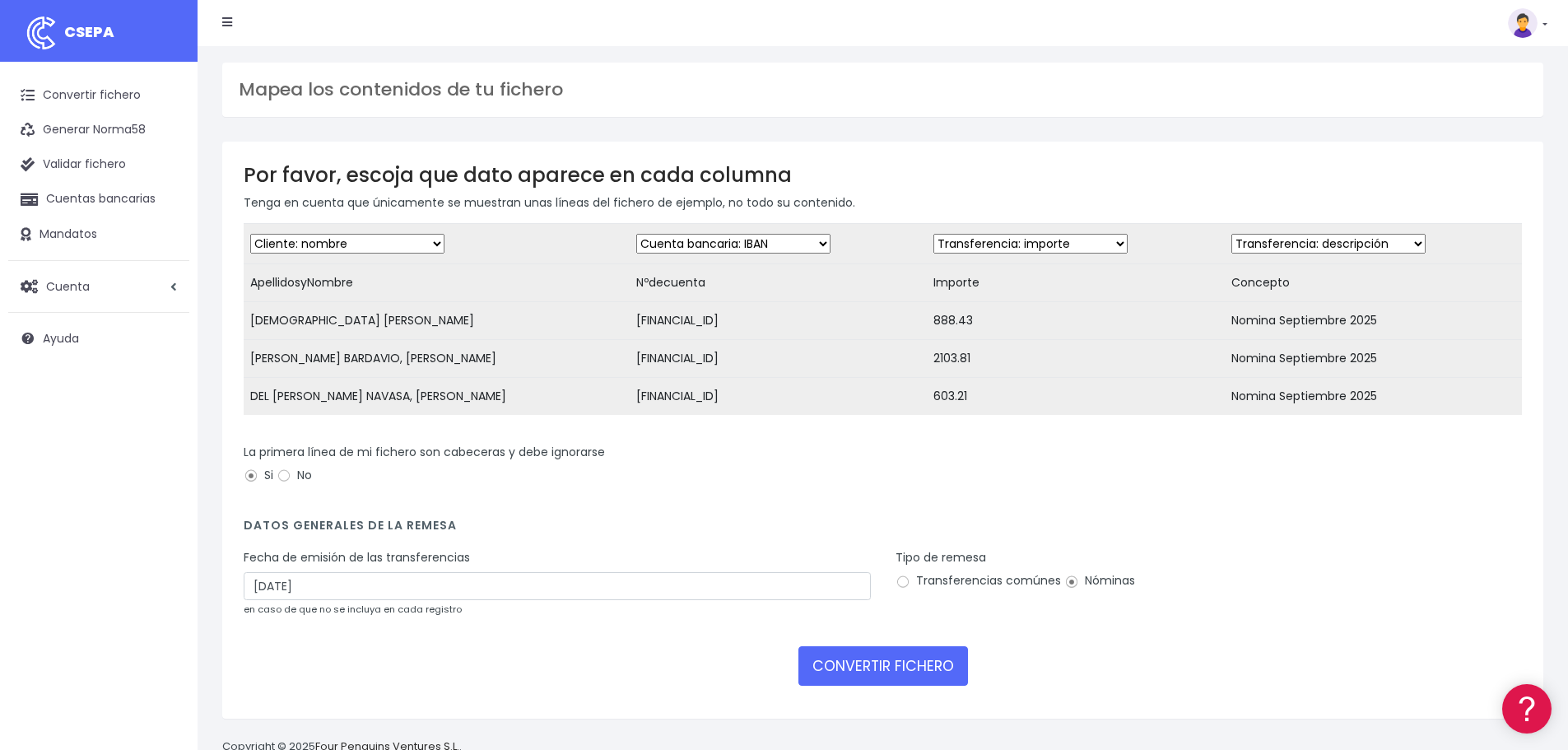
click at [857, 656] on form "Desechar campo Cliente: nombre Cliente: DNI Cliente: Email Cliente: referencia …" at bounding box center [882, 460] width 1278 height 474
click at [853, 686] on button "CONVERTIR FICHERO" at bounding box center [884, 666] width 170 height 39
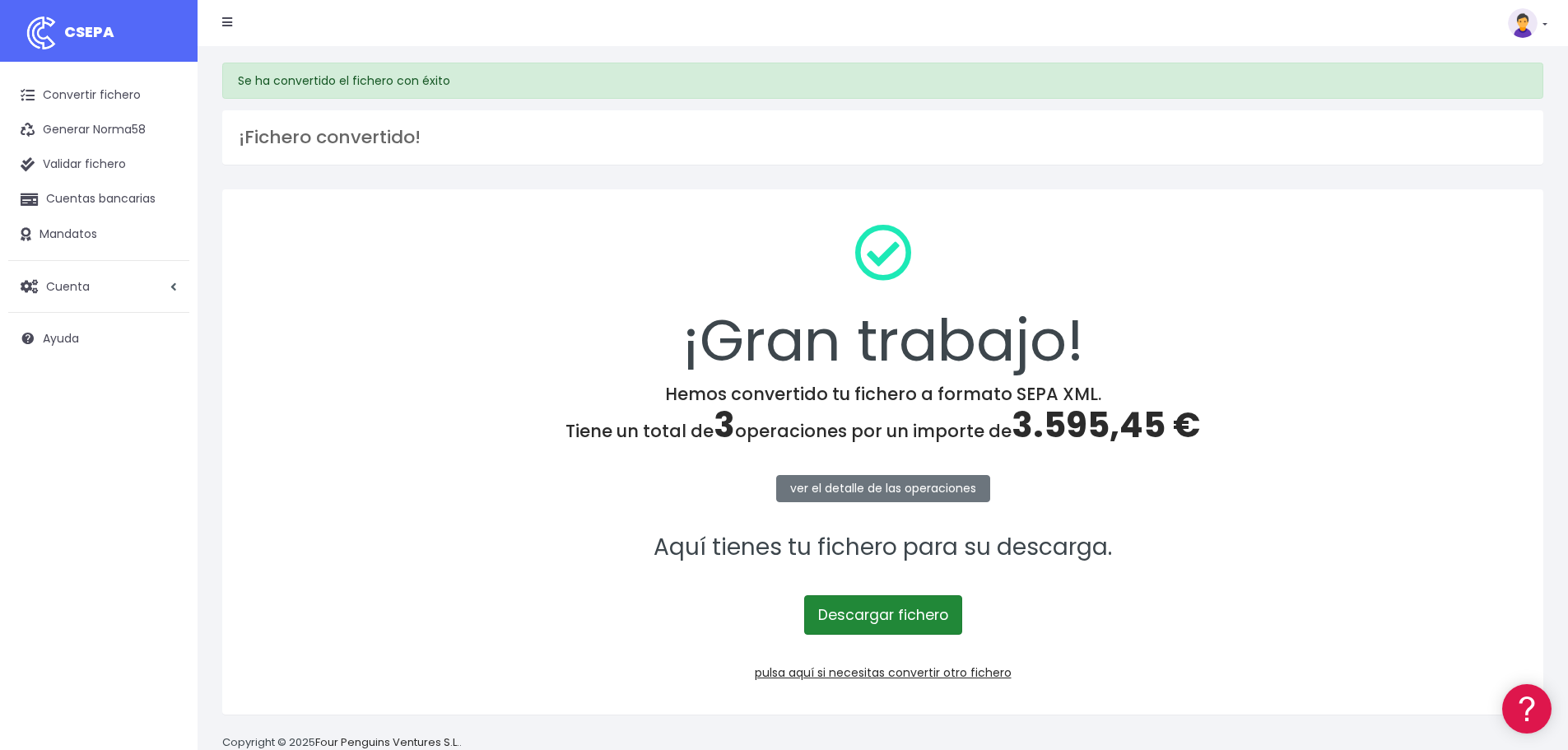
click at [893, 612] on link "Descargar fichero" at bounding box center [883, 614] width 158 height 39
click at [87, 93] on link "Convertir fichero" at bounding box center [98, 95] width 181 height 34
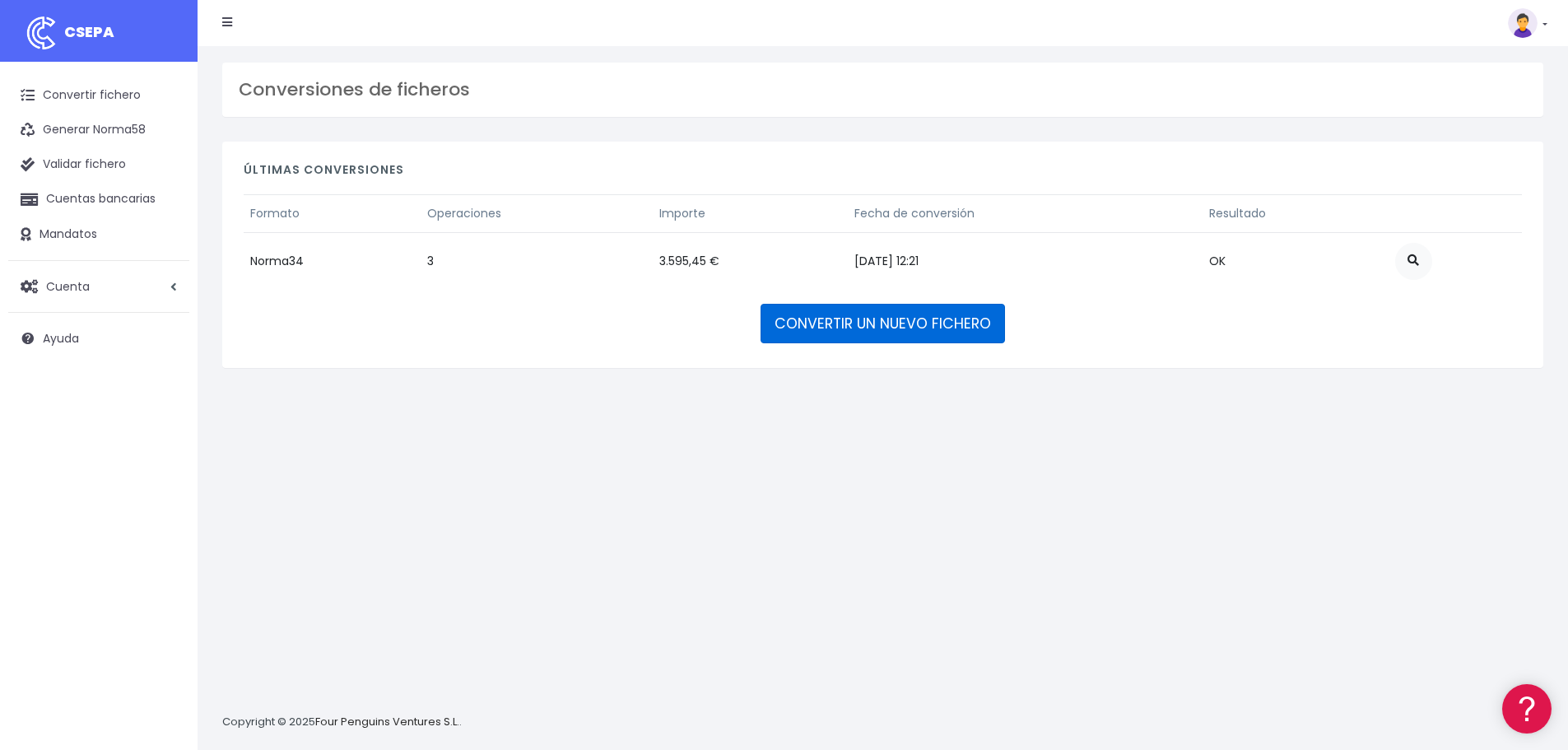
click at [908, 336] on link "CONVERTIR UN NUEVO FICHERO" at bounding box center [882, 323] width 244 height 39
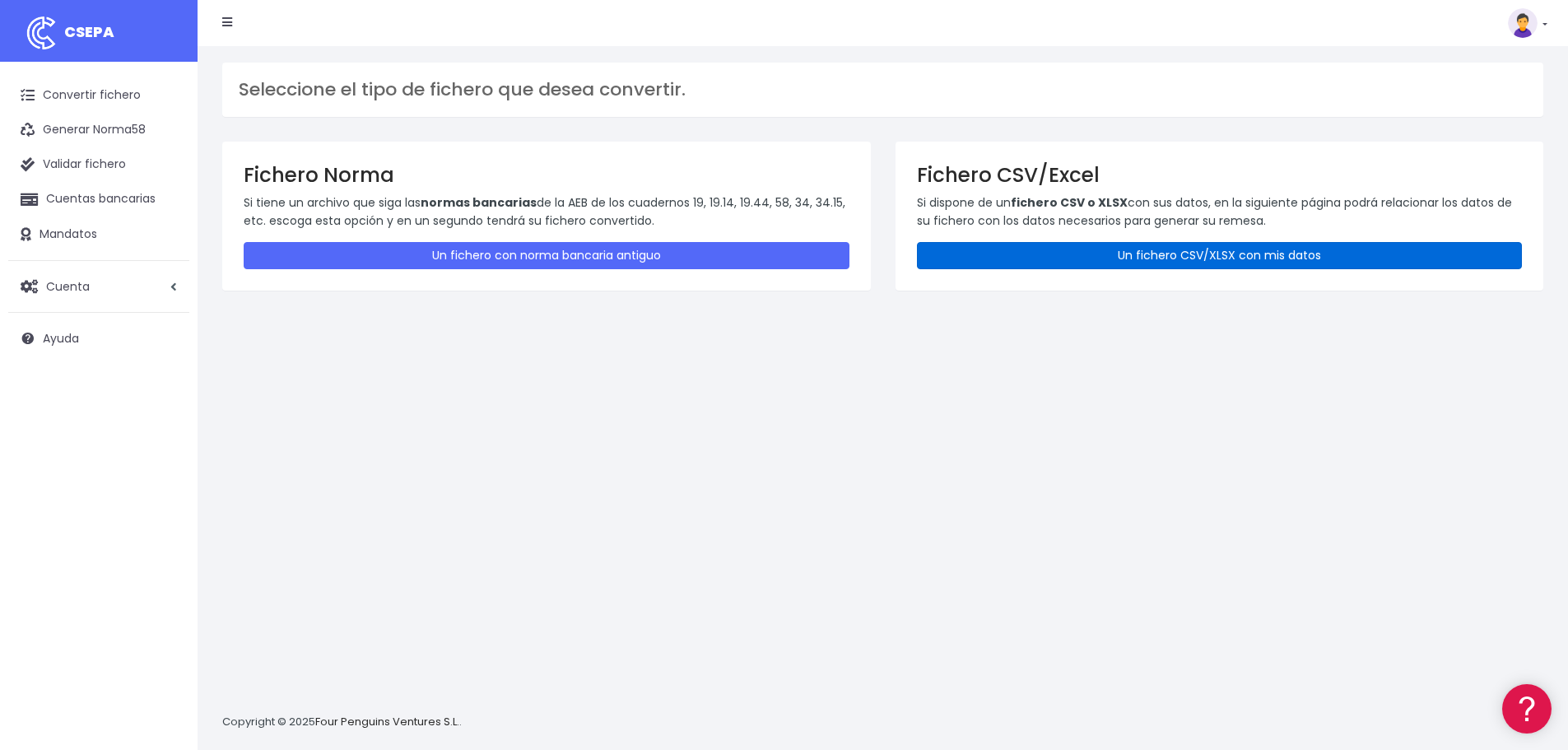
click at [1196, 253] on link "Un fichero CSV/XLSX con mis datos" at bounding box center [1220, 255] width 606 height 27
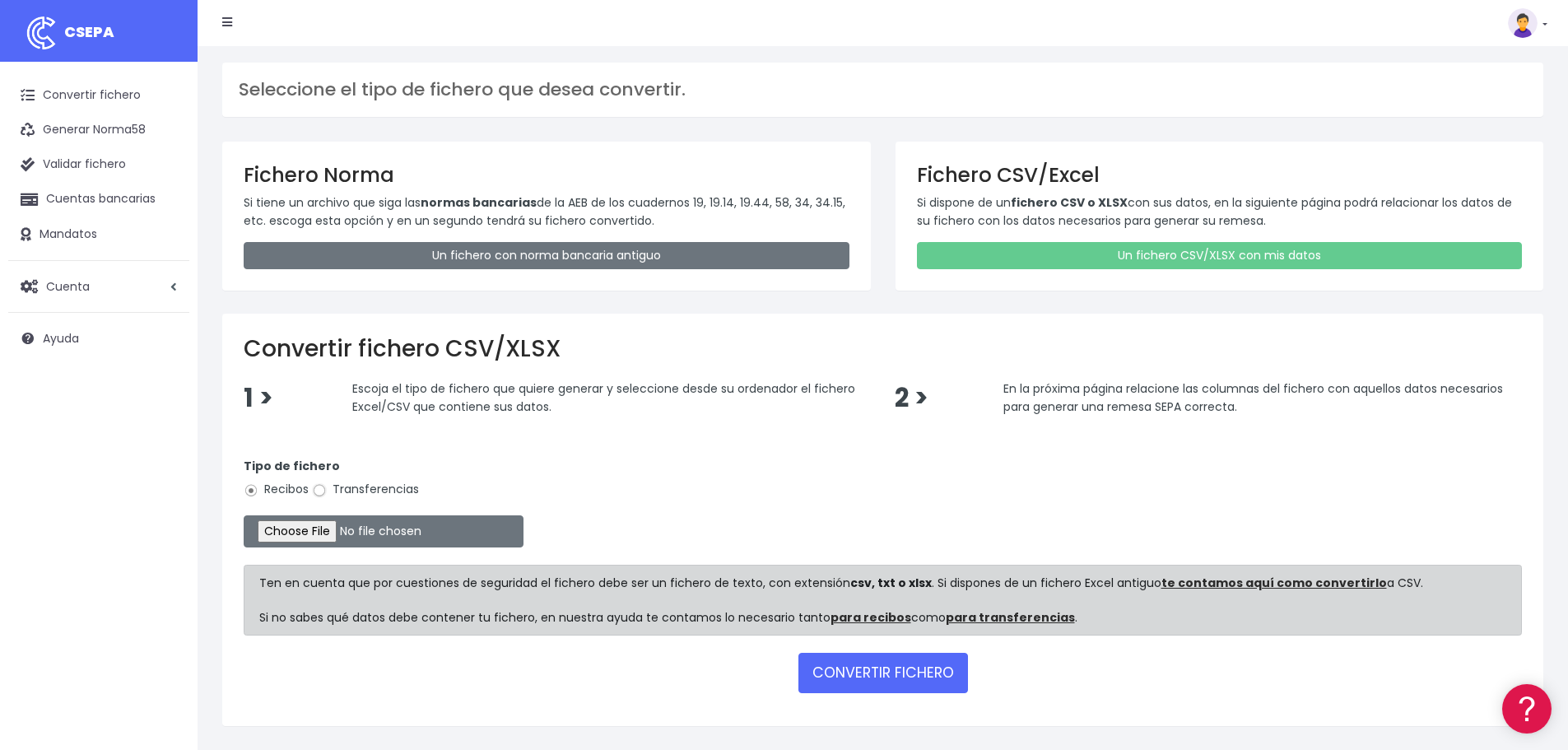
click at [318, 489] on input "Transferencias" at bounding box center [319, 491] width 15 height 15
radio input "true"
click at [311, 528] on input "file" at bounding box center [384, 531] width 280 height 32
type input "C:\fakepath\Fichero banco Jugadoras 09-25.xlsx"
click at [885, 669] on button "CONVERTIR FICHERO" at bounding box center [884, 672] width 170 height 39
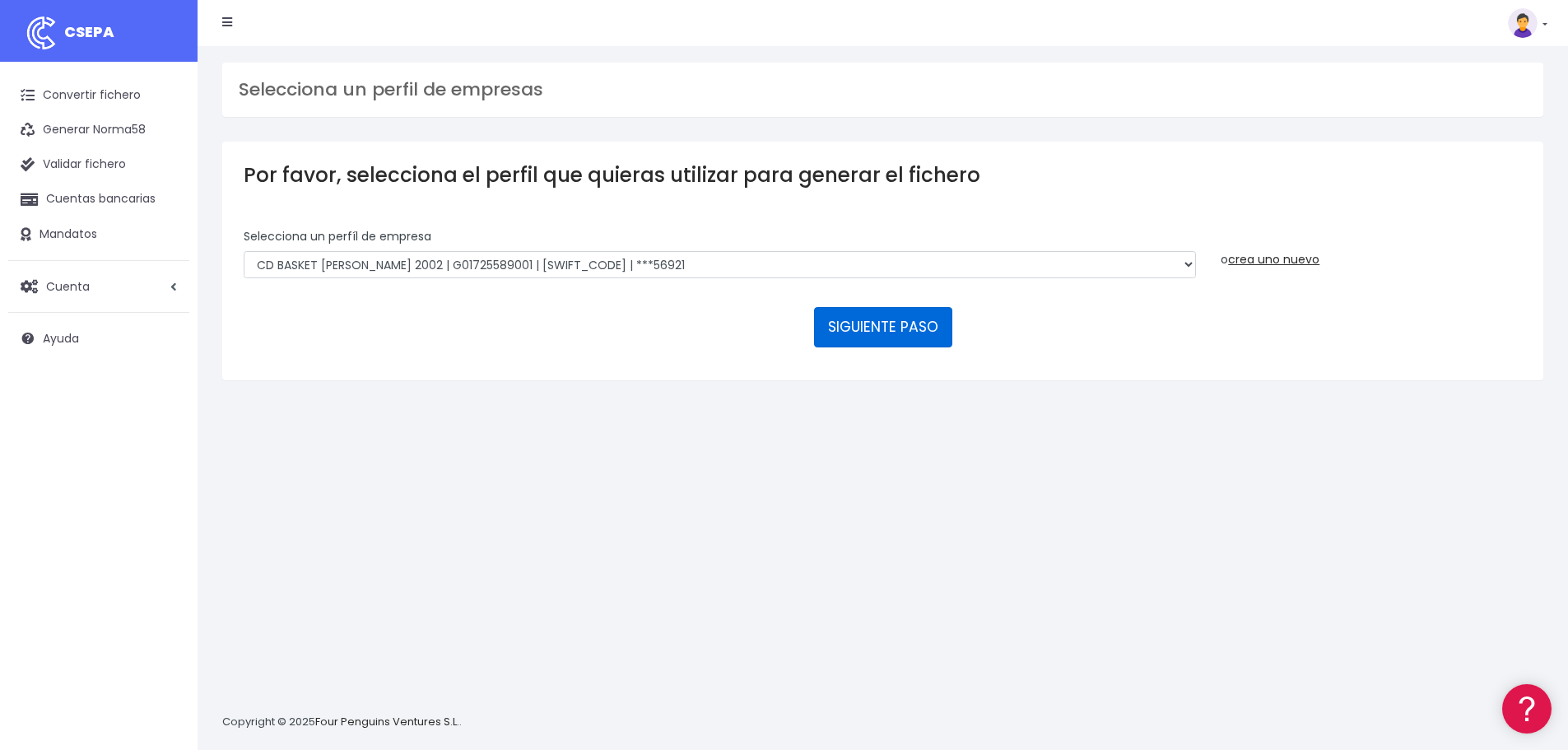
click at [856, 326] on button "SIGUIENTE PASO" at bounding box center [883, 327] width 138 height 39
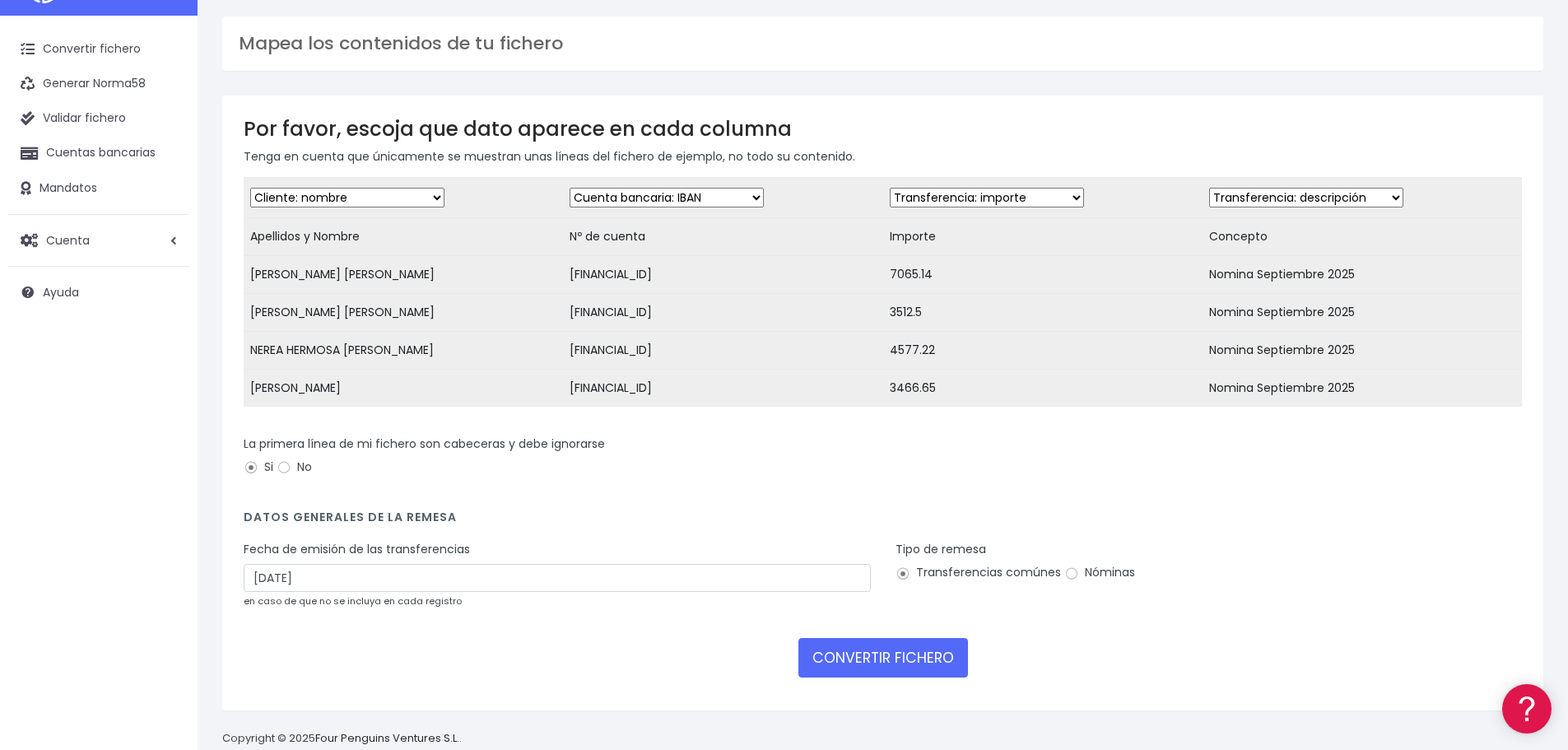
scroll to position [82, 0]
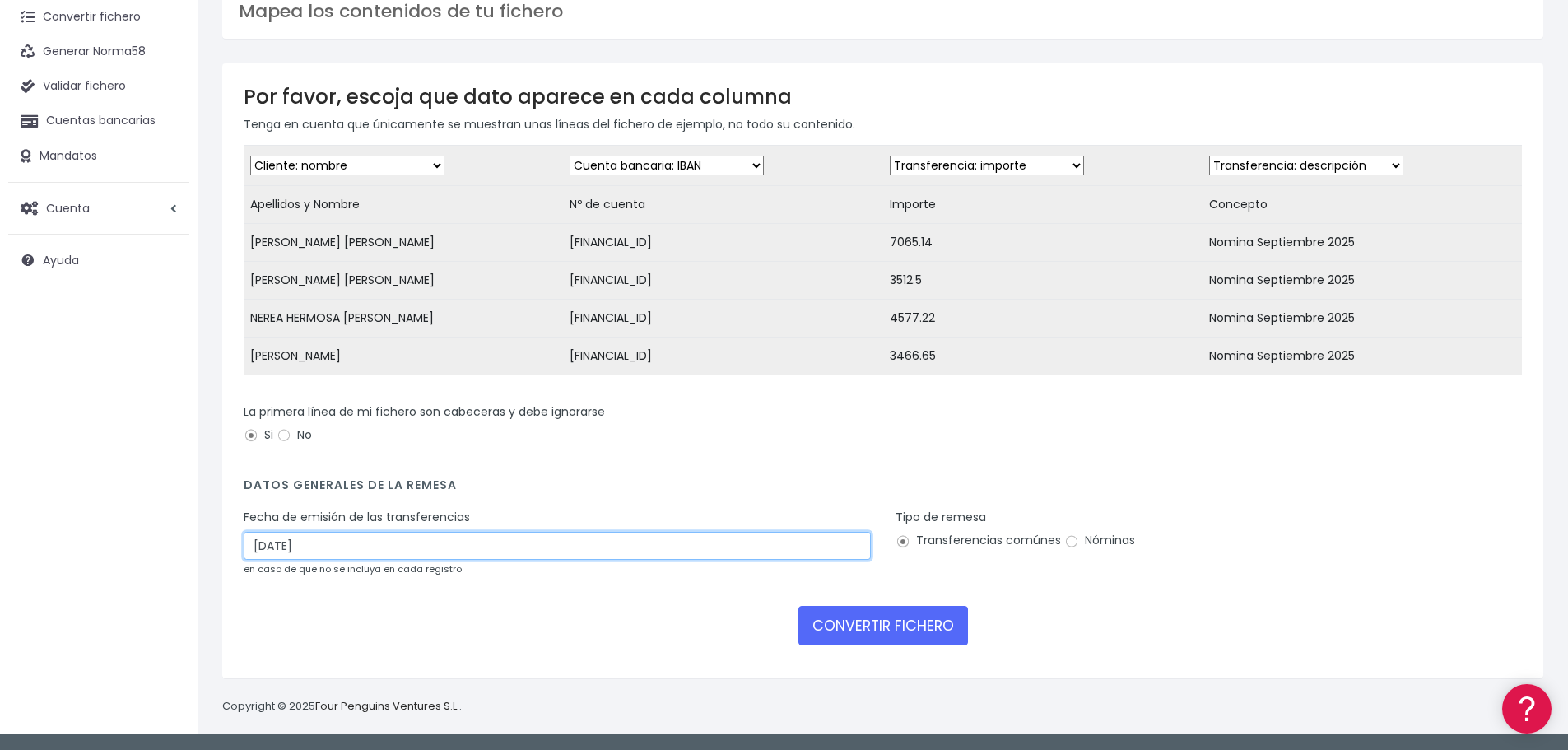
click at [310, 554] on input "05/10/2025" at bounding box center [557, 546] width 627 height 28
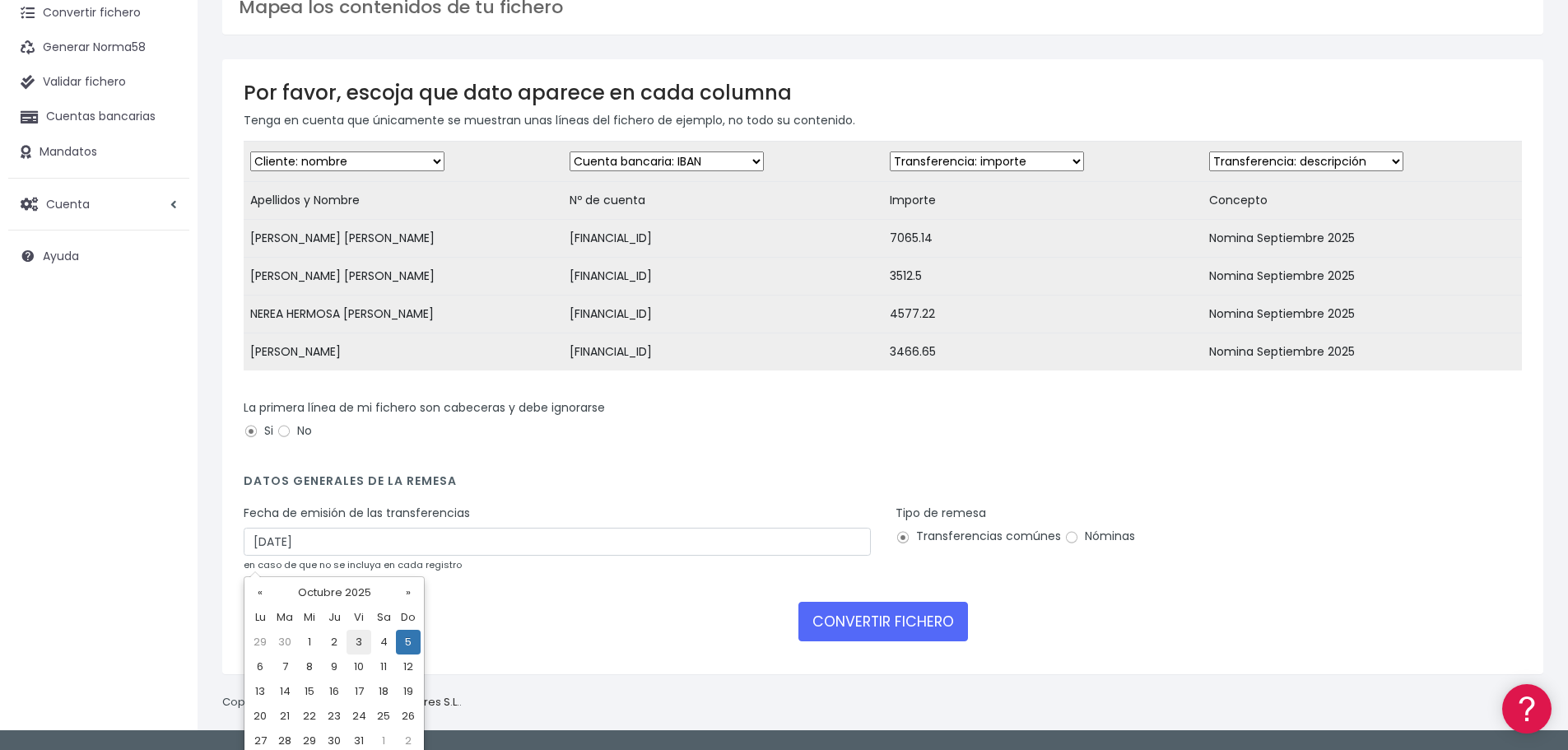
click at [361, 639] on td "3" at bounding box center [359, 642] width 25 height 25
type input "03/10/2025"
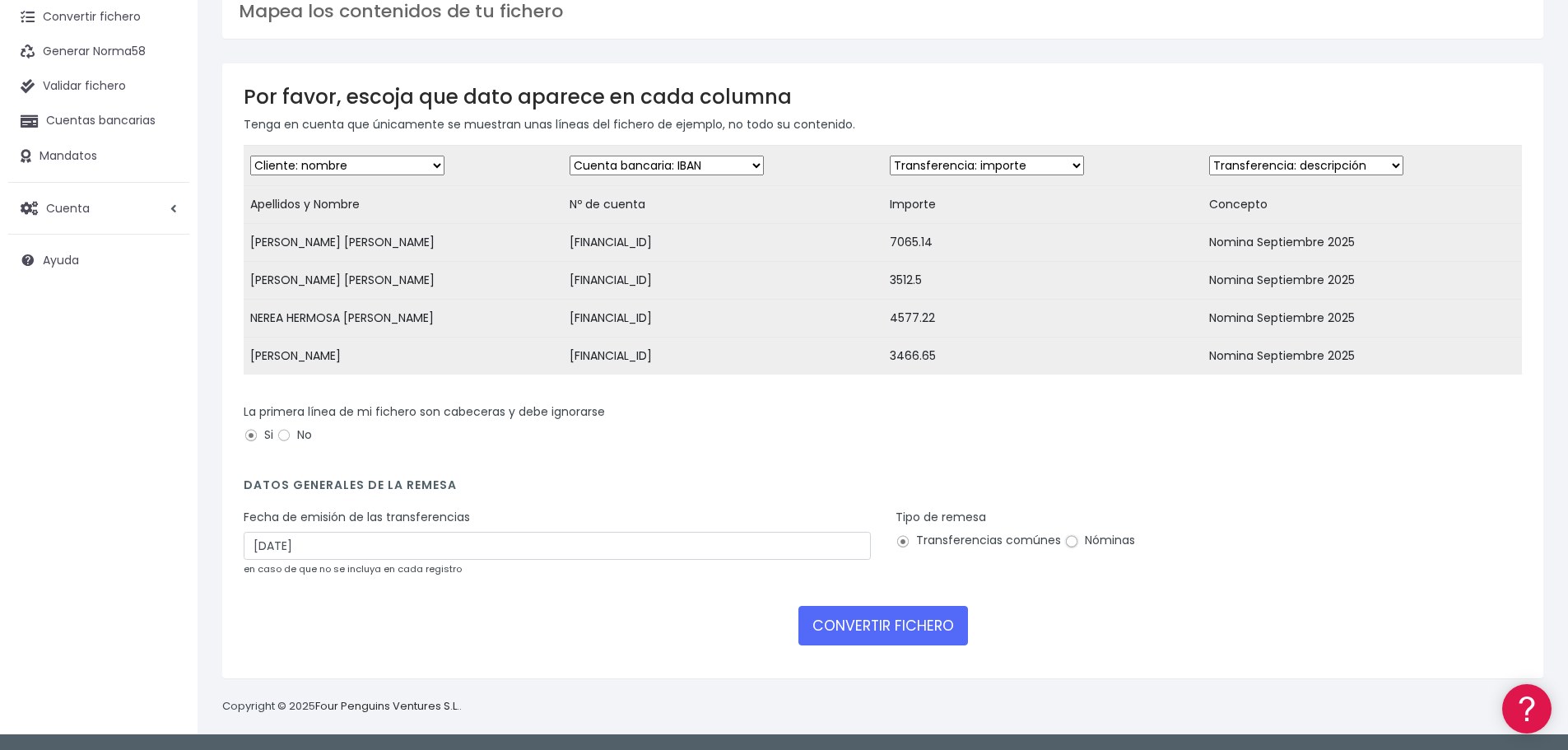
click at [1064, 544] on input "Nóminas" at bounding box center [1071, 541] width 15 height 15
radio input "true"
click at [868, 640] on button "CONVERTIR FICHERO" at bounding box center [884, 626] width 170 height 39
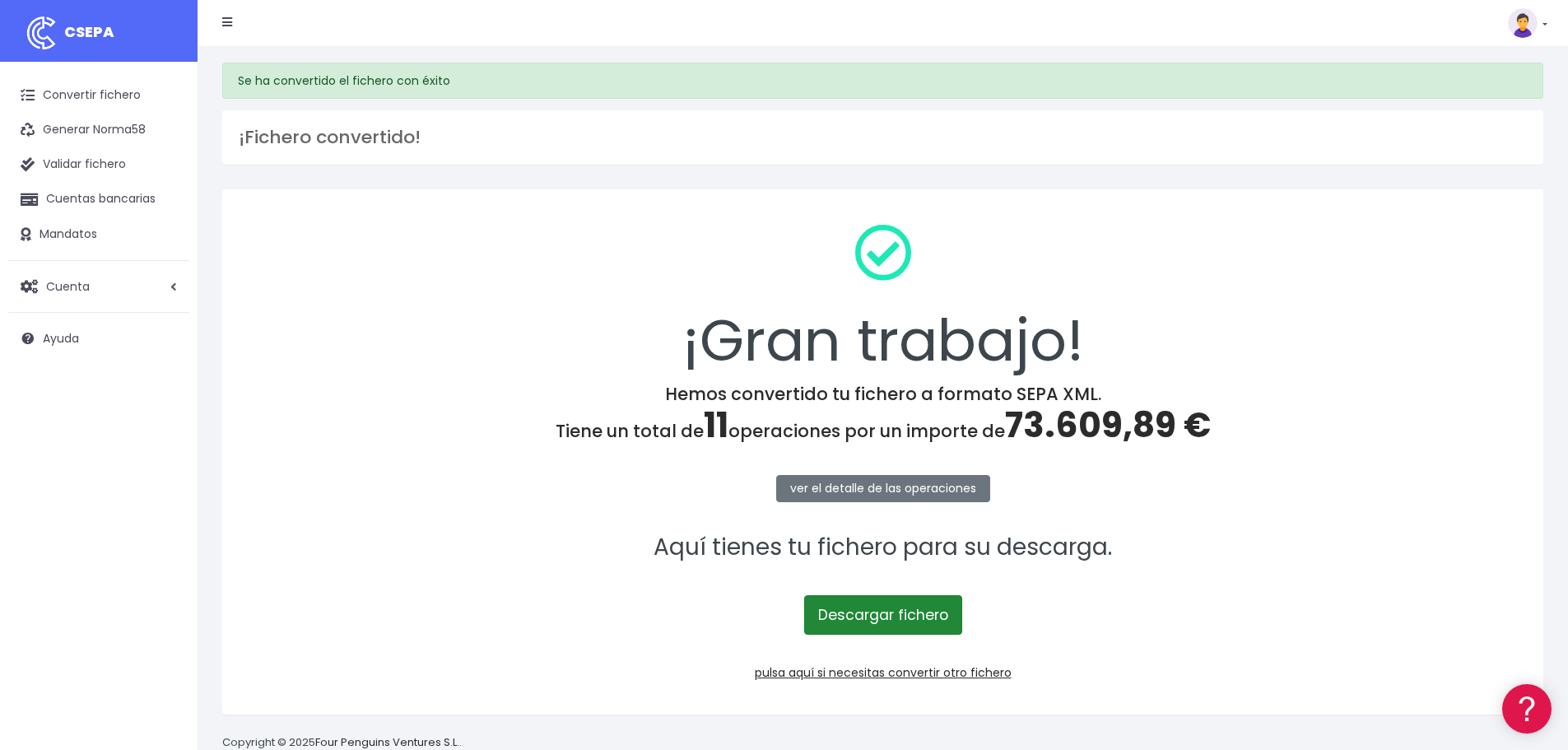
click at [858, 625] on link "Descargar fichero" at bounding box center [883, 614] width 158 height 39
